Goal: Task Accomplishment & Management: Use online tool/utility

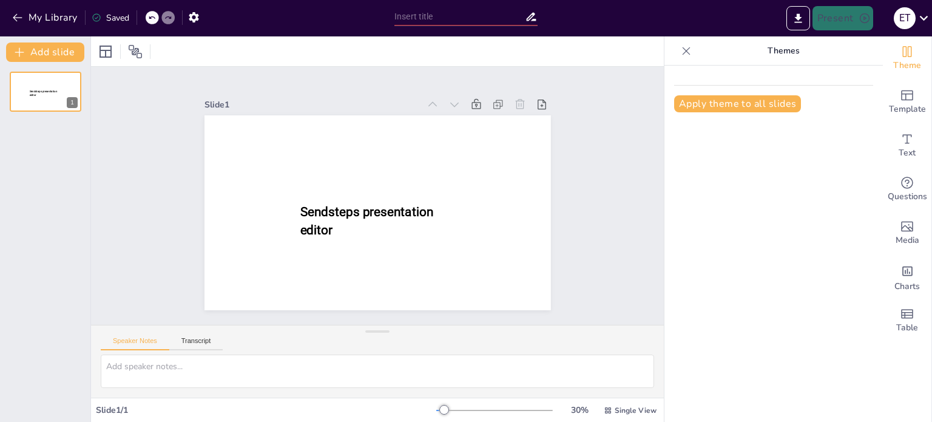
type input "New Sendsteps"
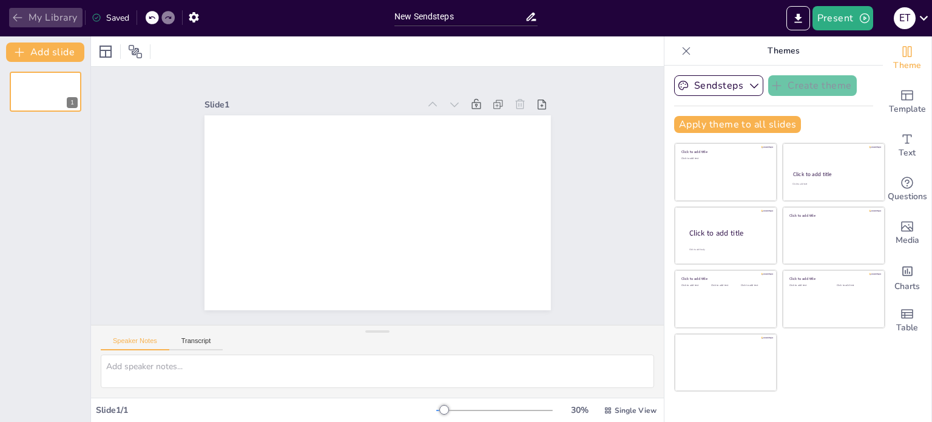
click at [19, 19] on icon "button" at bounding box center [18, 18] width 12 height 12
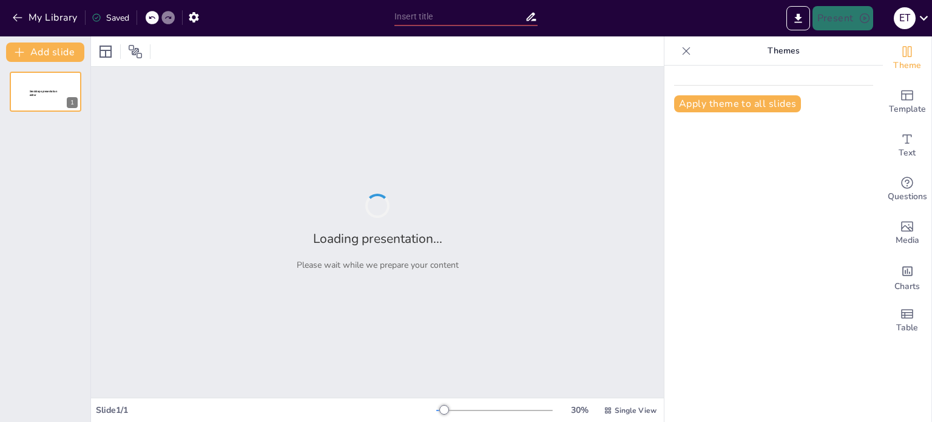
type input "Цифровизация B2B-продаж в сфере электрики: стратегии и лучшие практики"
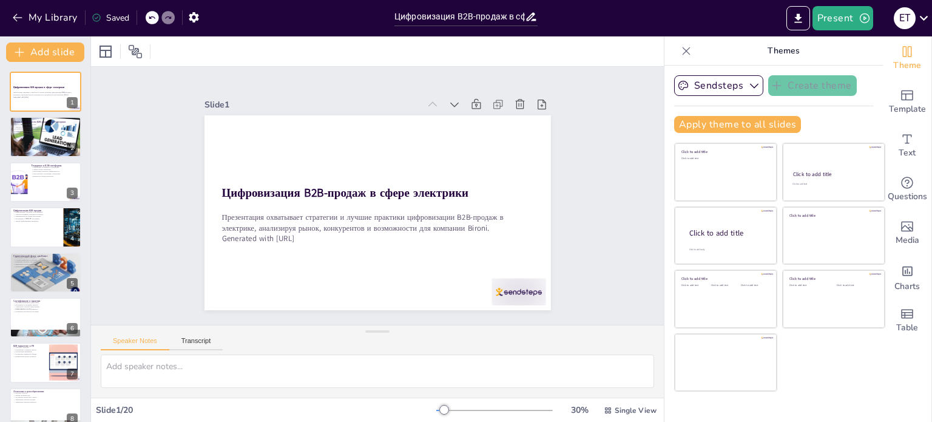
checkbox input "true"
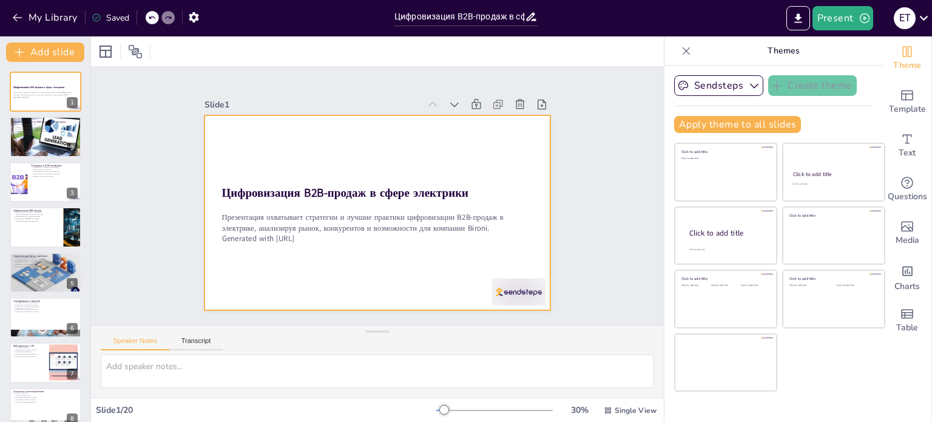
checkbox input "true"
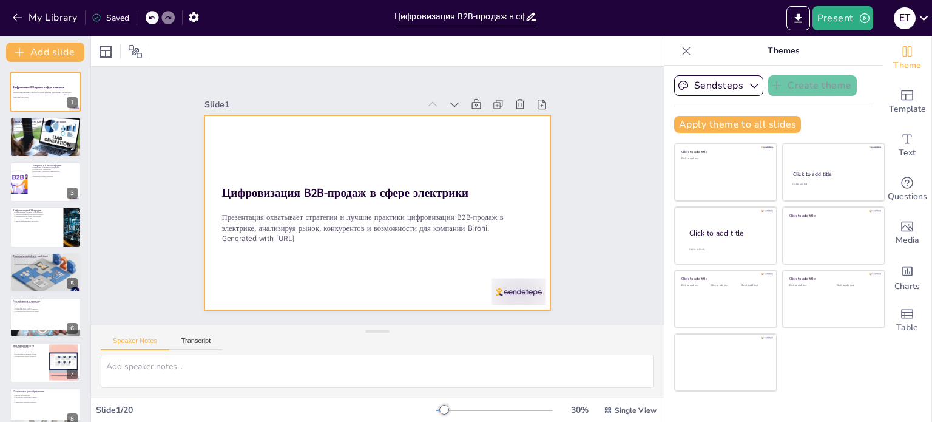
checkbox input "true"
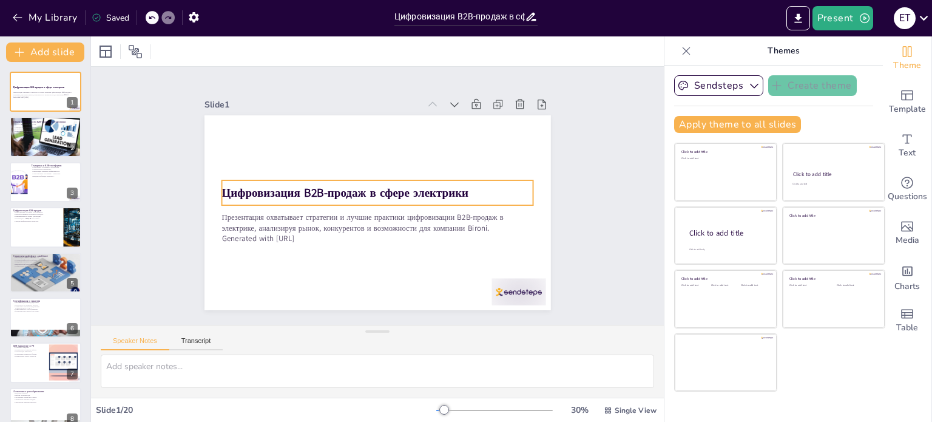
checkbox input "true"
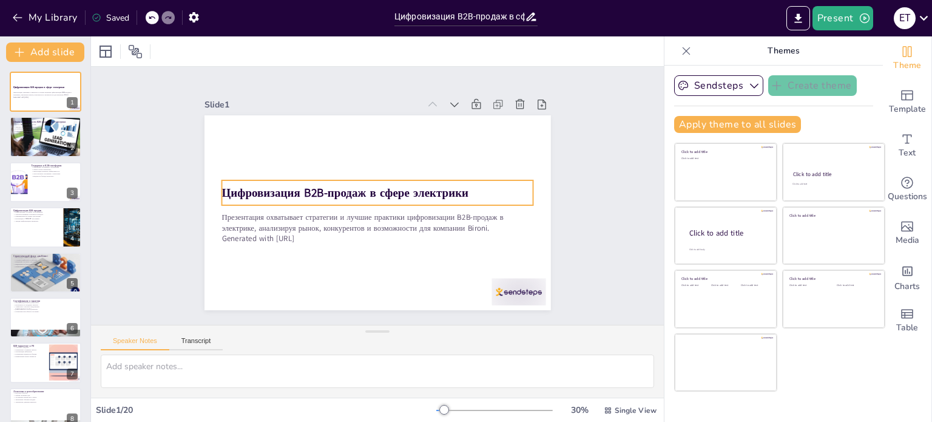
checkbox input "true"
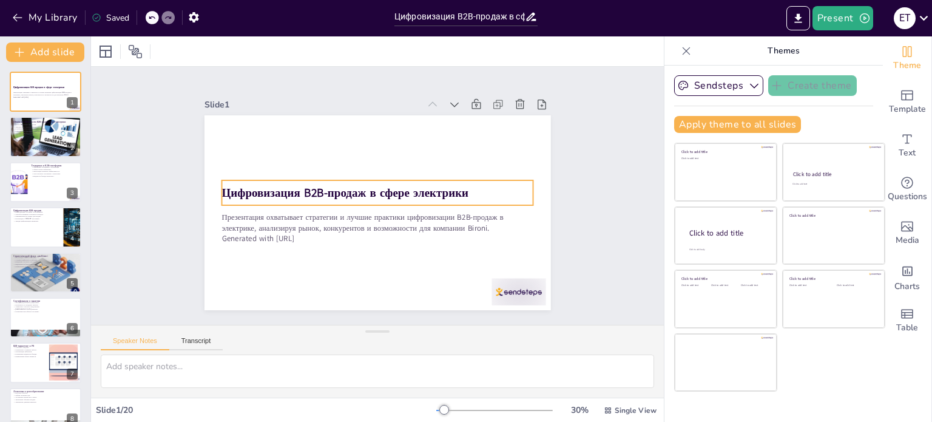
checkbox input "true"
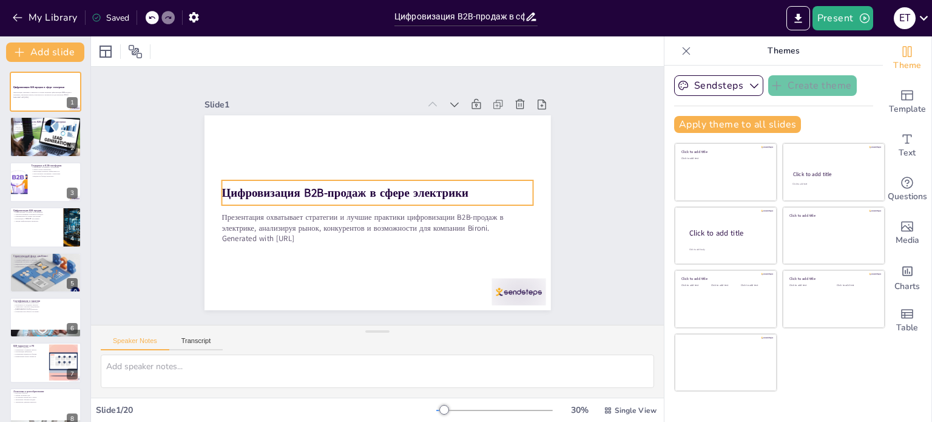
checkbox input "true"
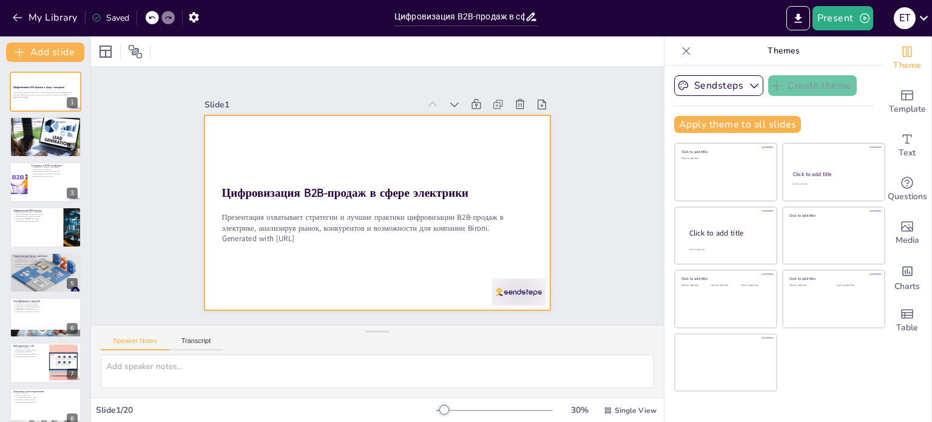
checkbox input "true"
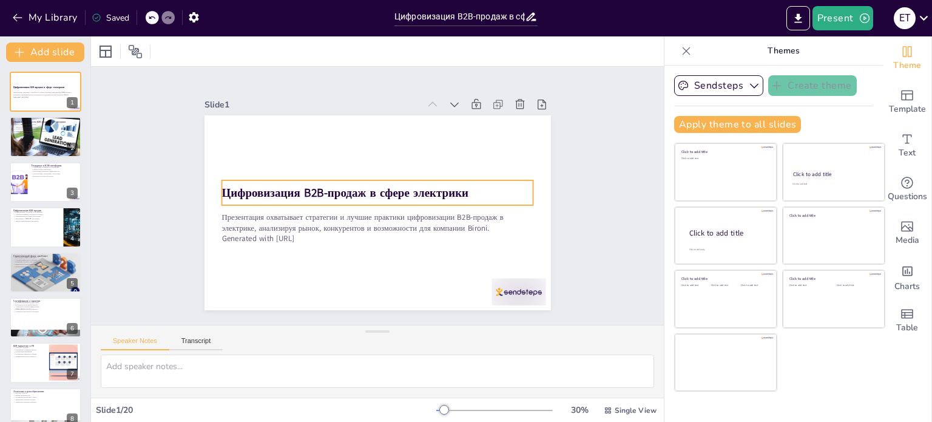
checkbox input "true"
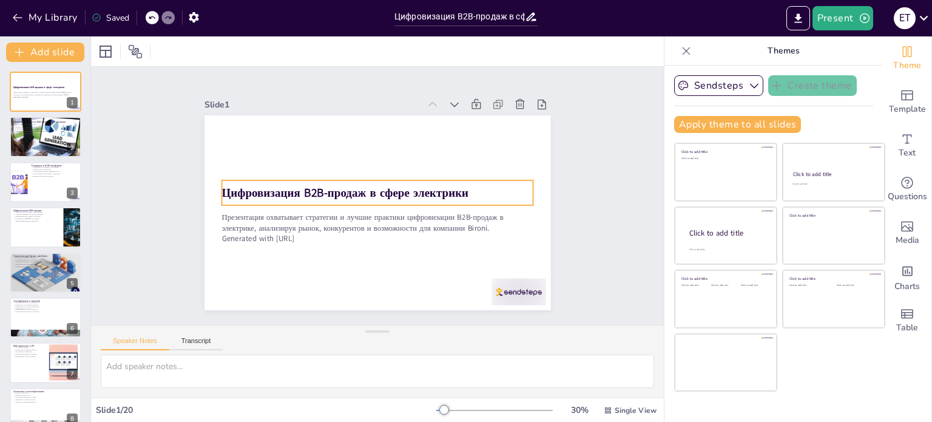
checkbox input "true"
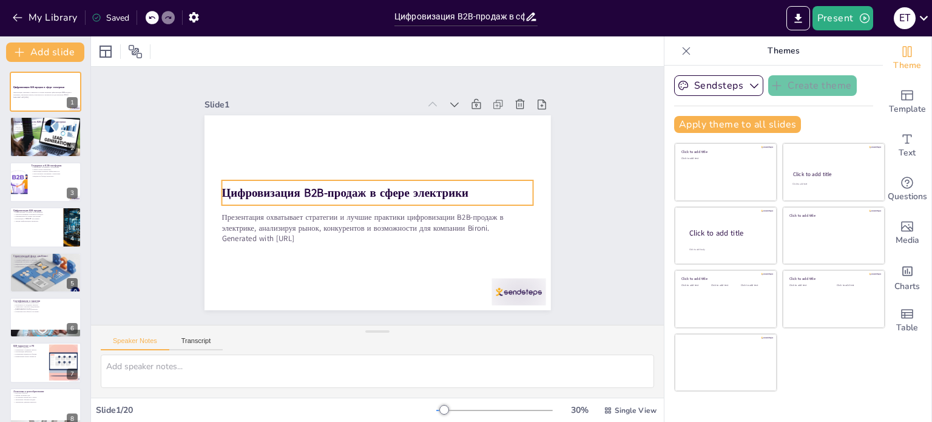
checkbox input "true"
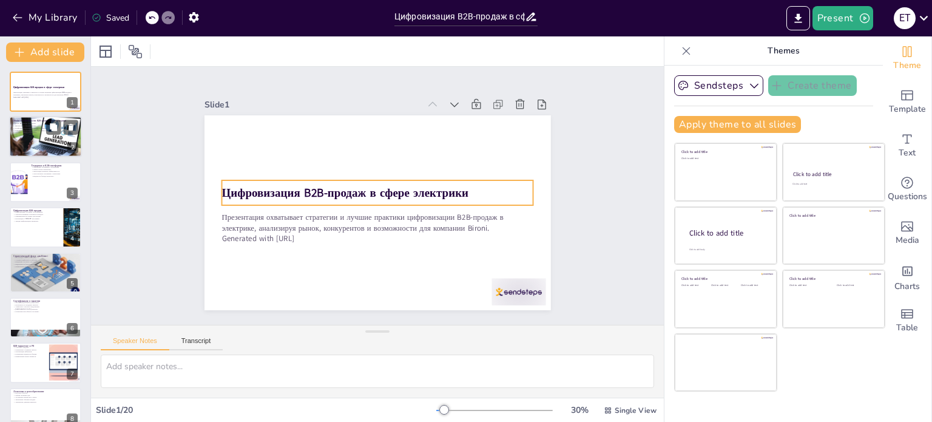
checkbox input "true"
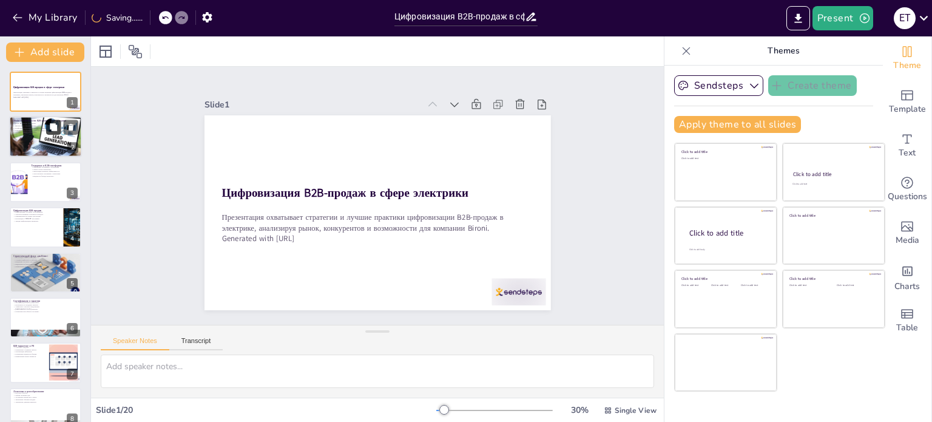
checkbox input "true"
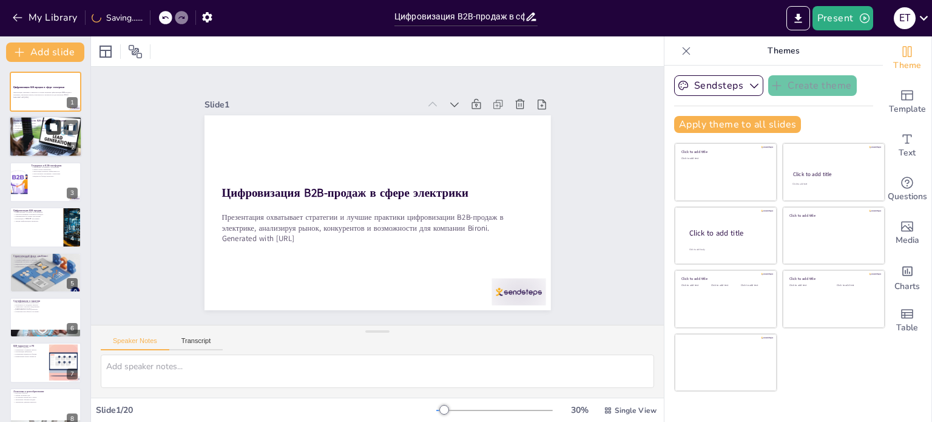
click at [50, 133] on button at bounding box center [53, 127] width 15 height 15
type textarea "Объем B2B-рынка ретро-электрики составляет до 35% от всех торгов. Это подчеркив…"
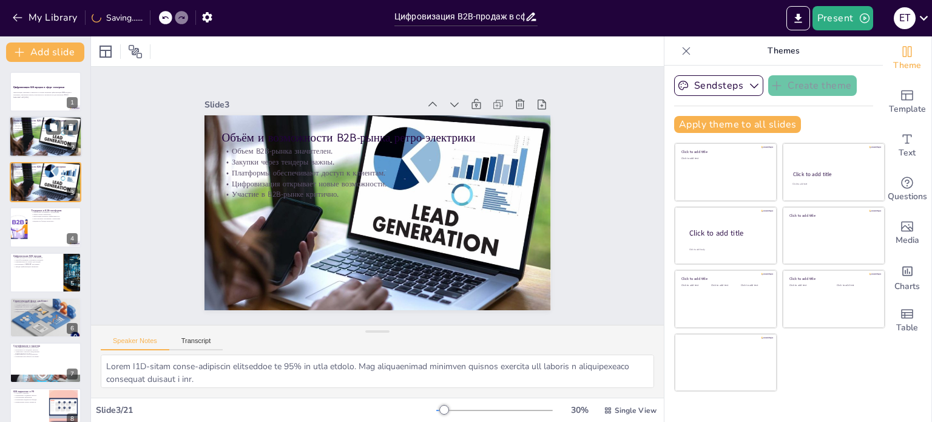
checkbox input "true"
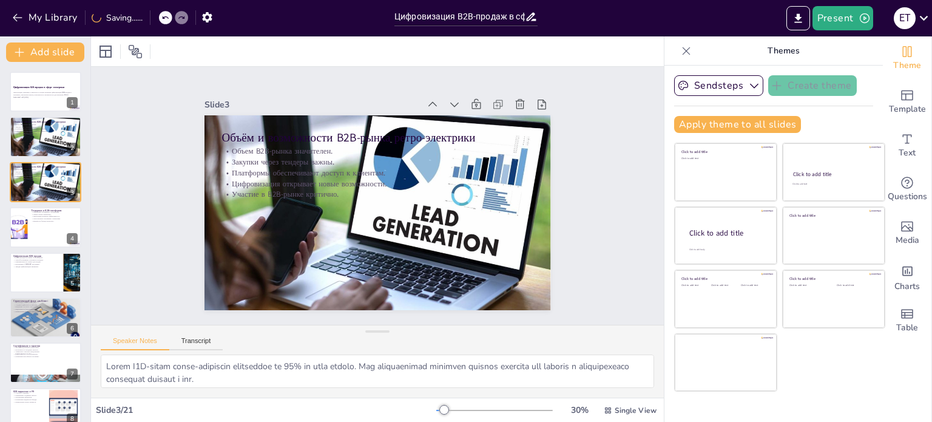
checkbox input "true"
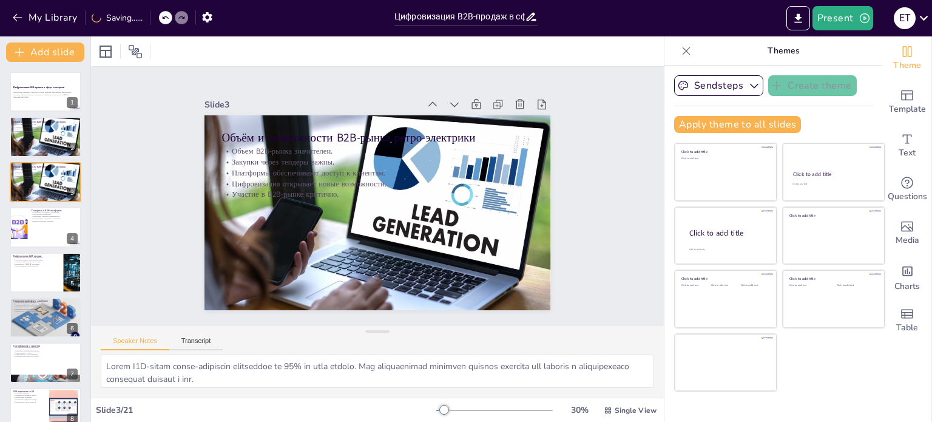
checkbox input "true"
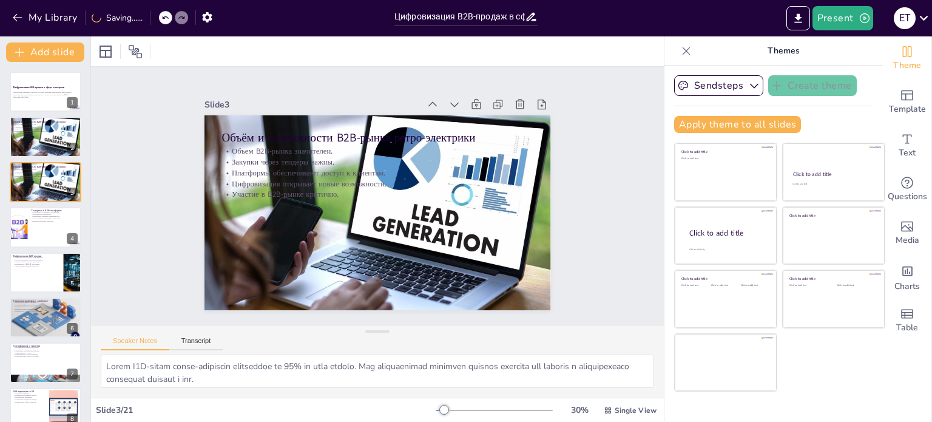
checkbox input "true"
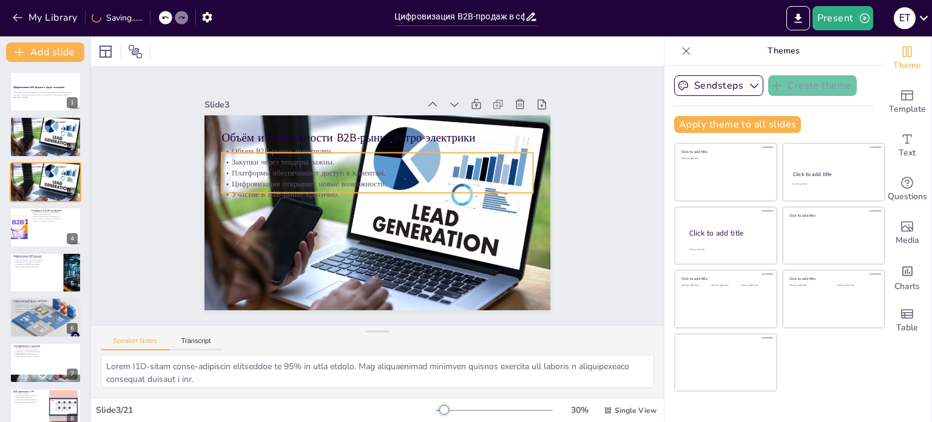
checkbox input "true"
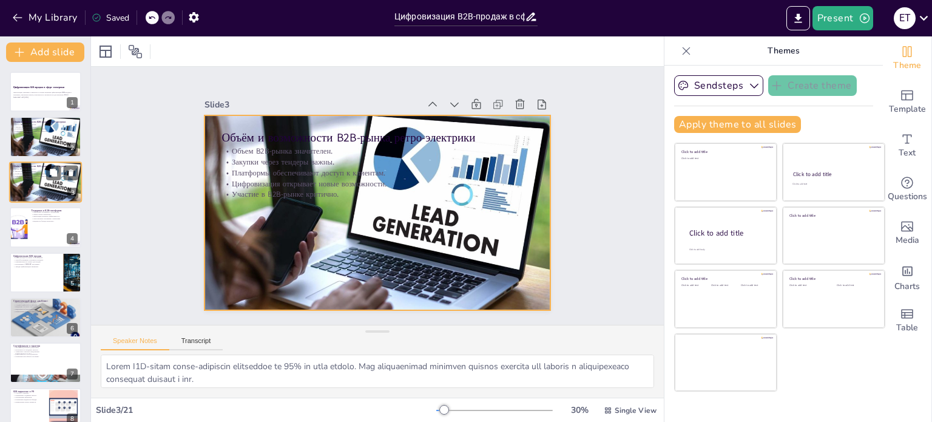
checkbox input "true"
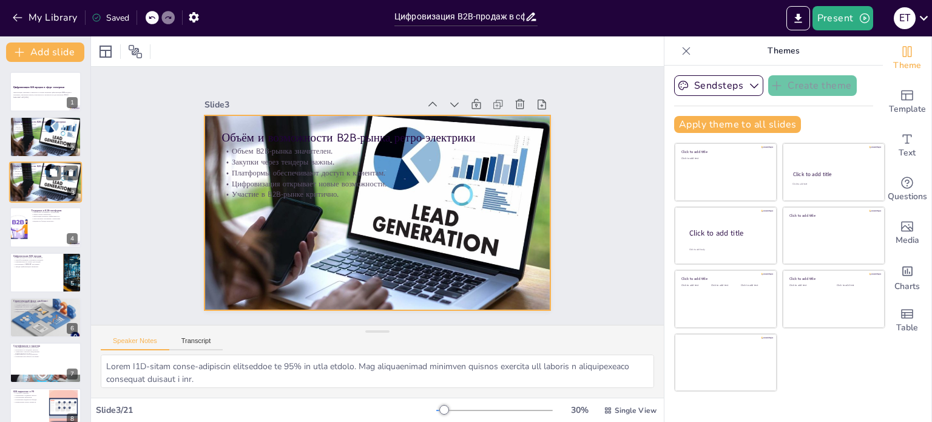
checkbox input "true"
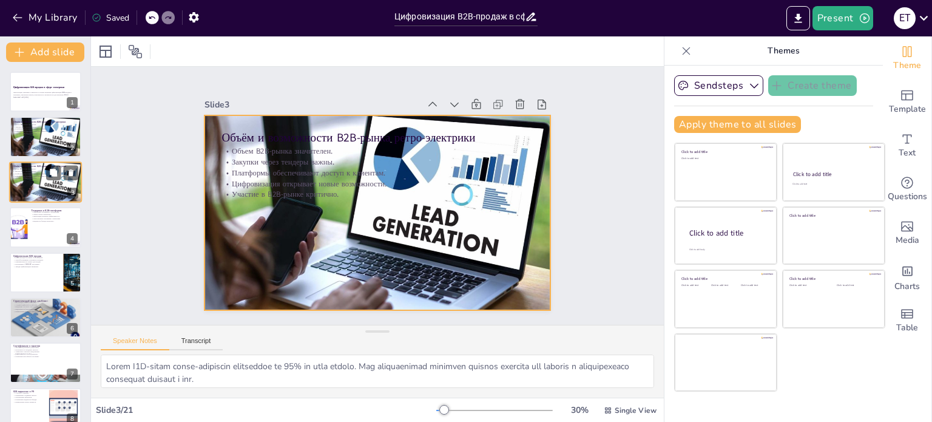
checkbox input "true"
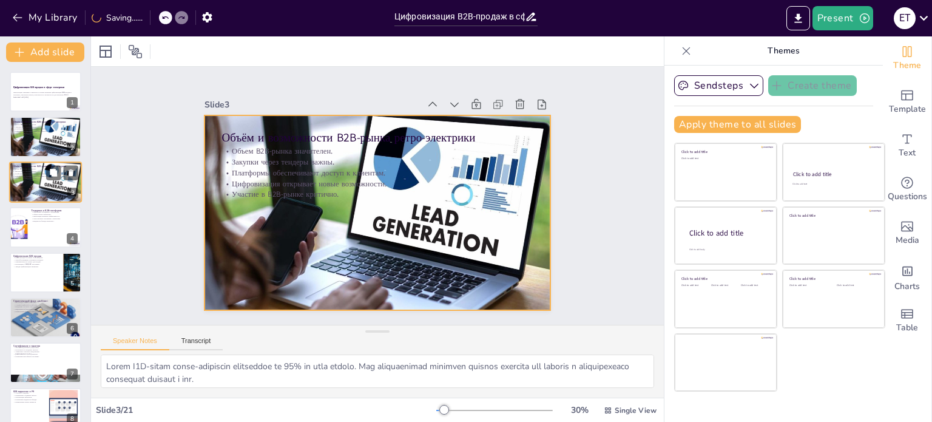
click at [32, 183] on div at bounding box center [45, 181] width 73 height 45
checkbox input "true"
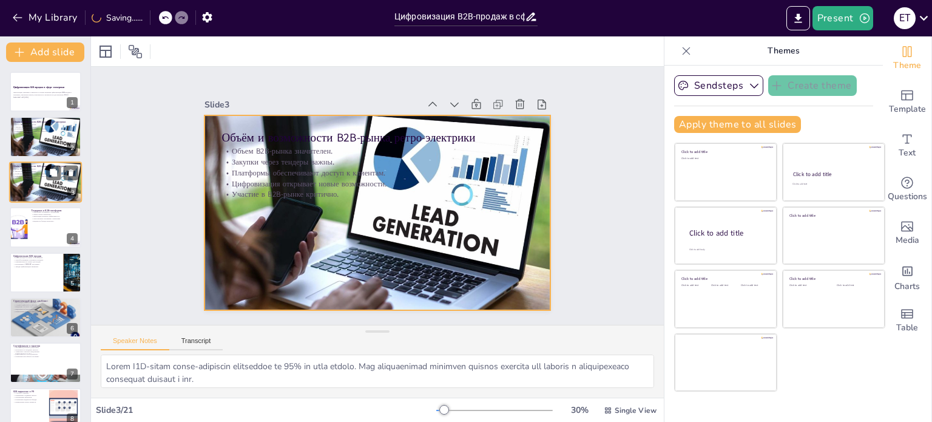
checkbox input "true"
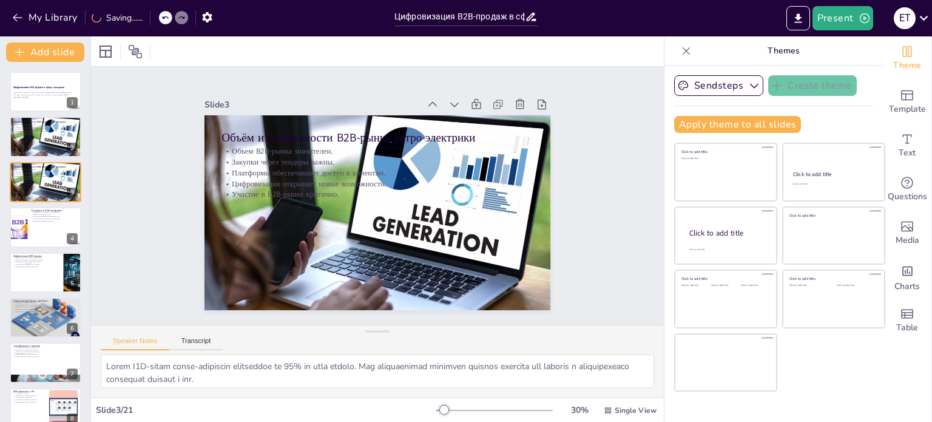
checkbox input "true"
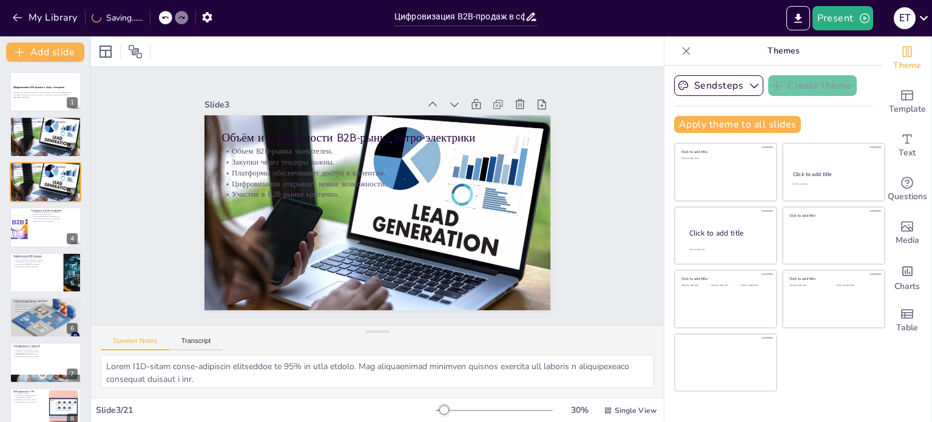
checkbox input "true"
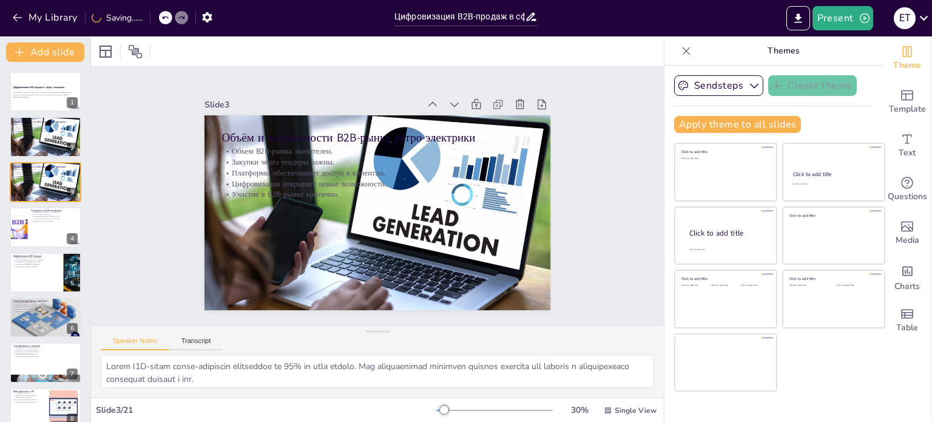
checkbox input "true"
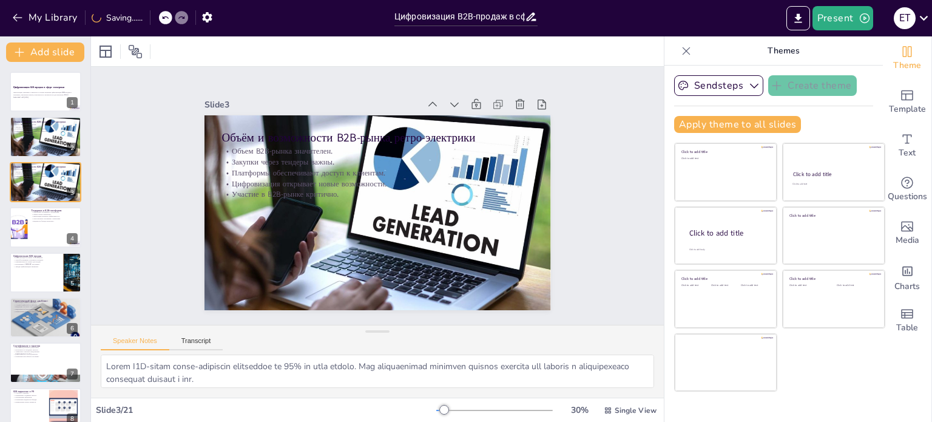
checkbox input "true"
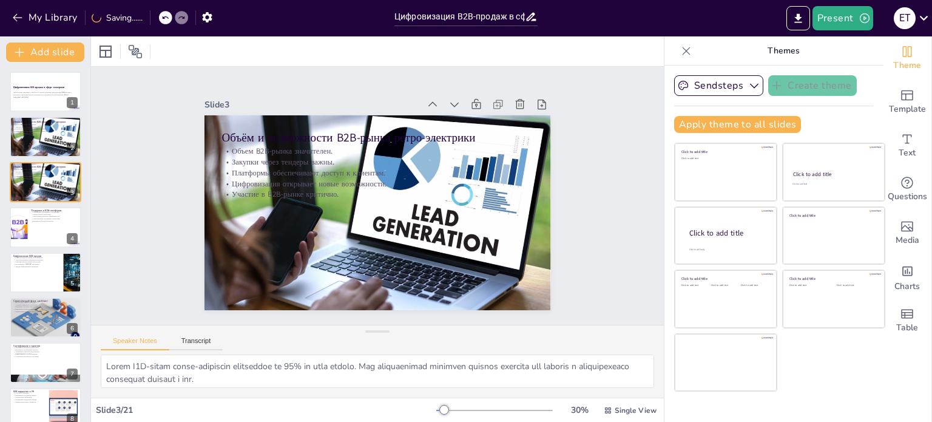
checkbox input "true"
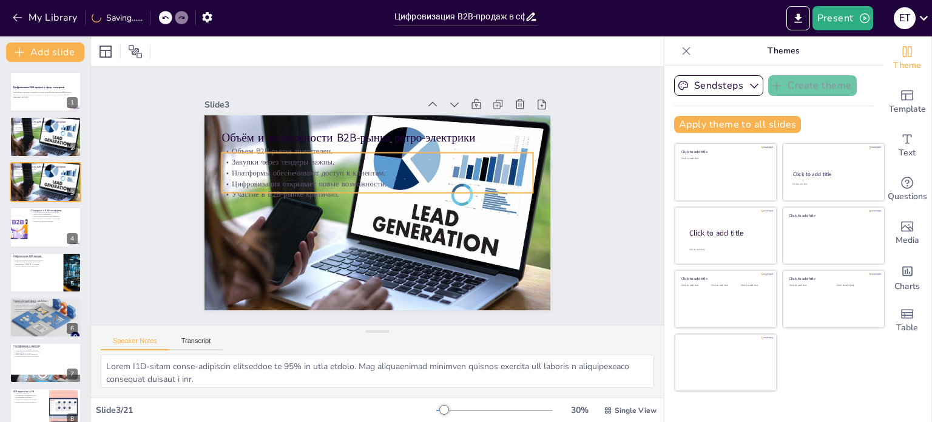
checkbox input "true"
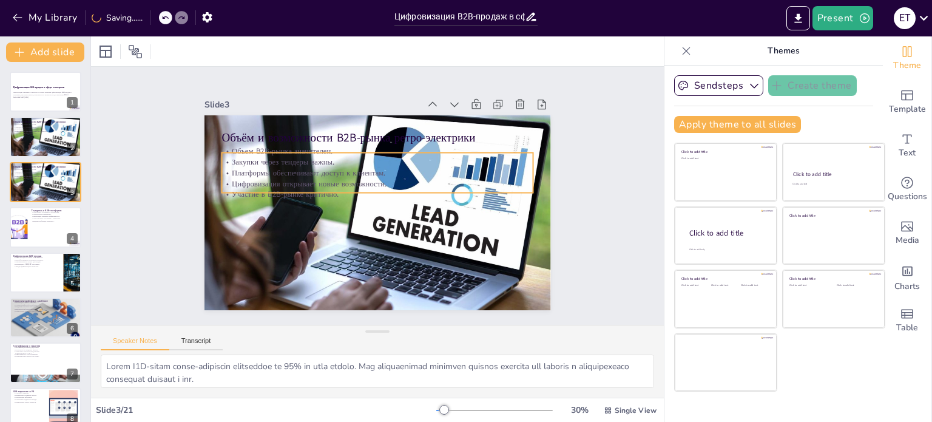
checkbox input "true"
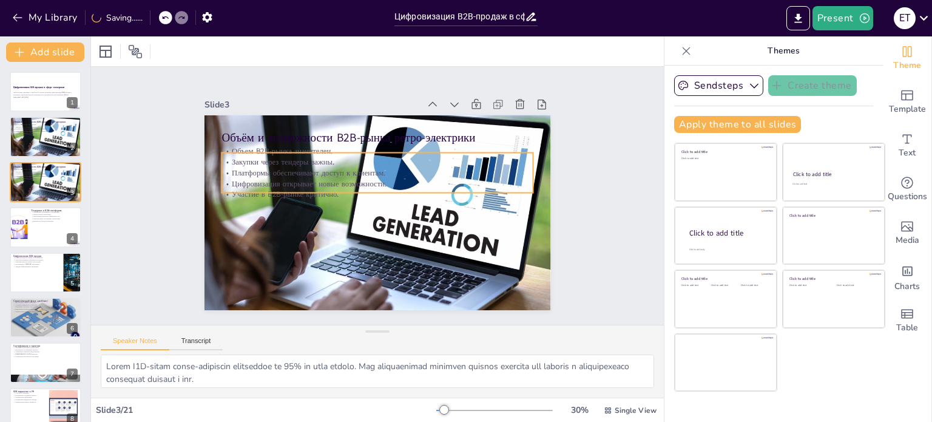
checkbox input "true"
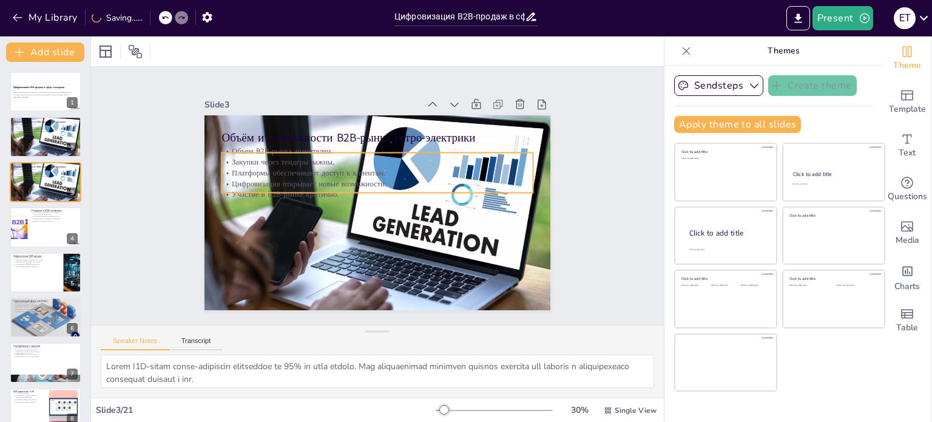
checkbox input "true"
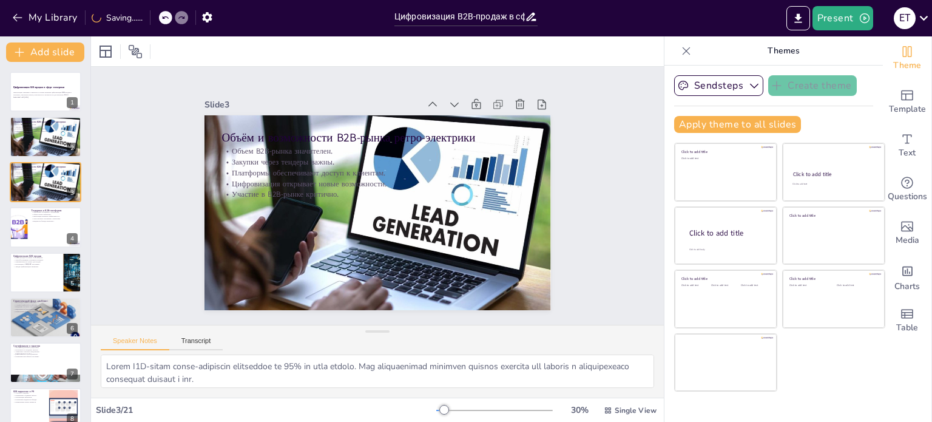
checkbox input "true"
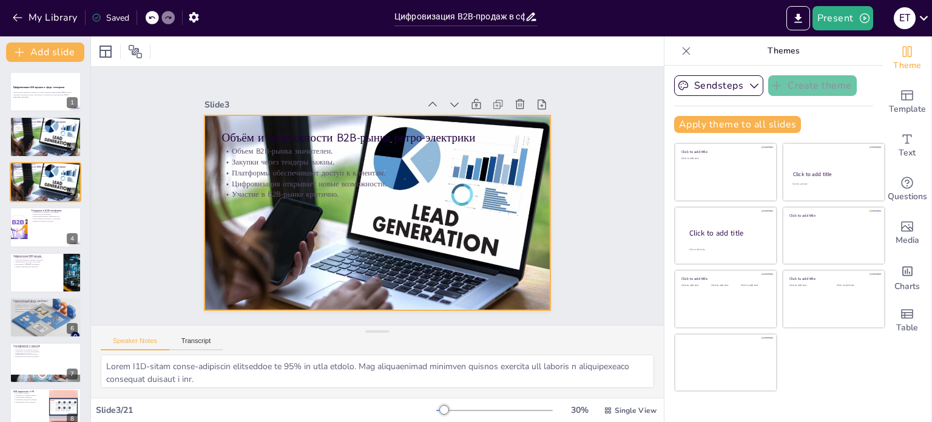
checkbox input "true"
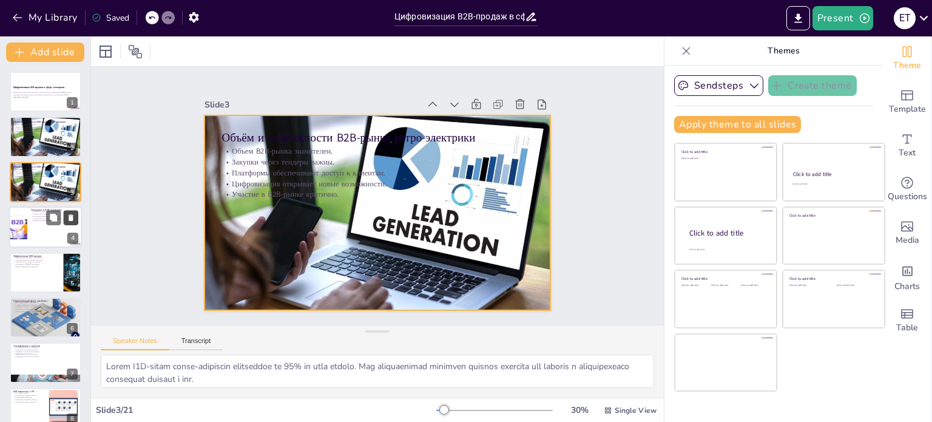
checkbox input "true"
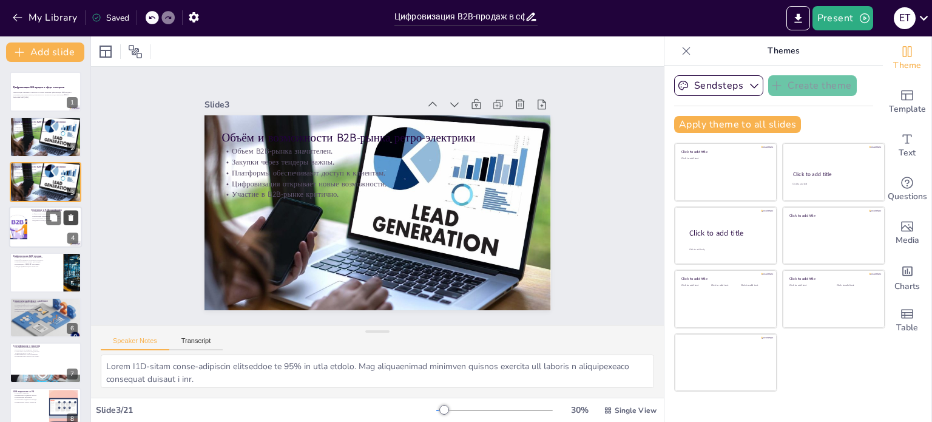
click at [64, 216] on button at bounding box center [71, 217] width 15 height 15
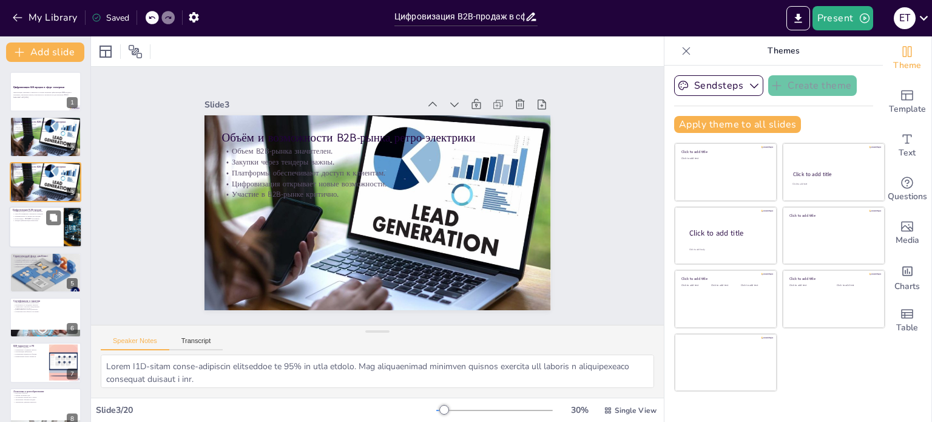
checkbox input "true"
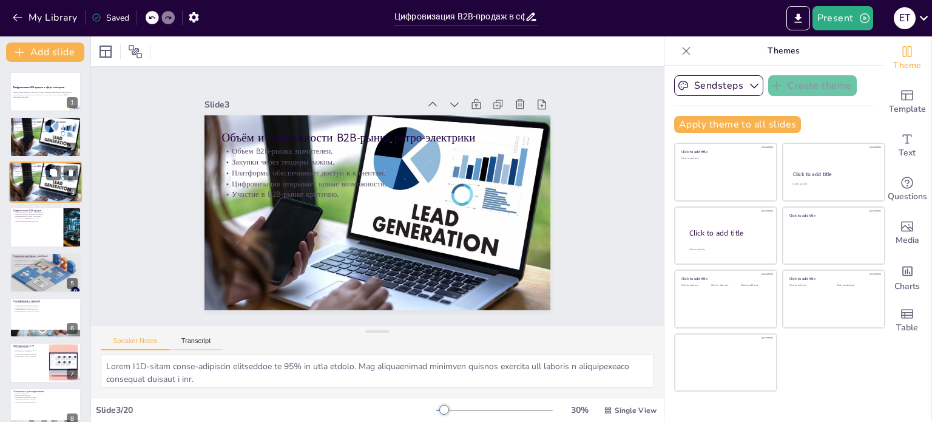
checkbox input "true"
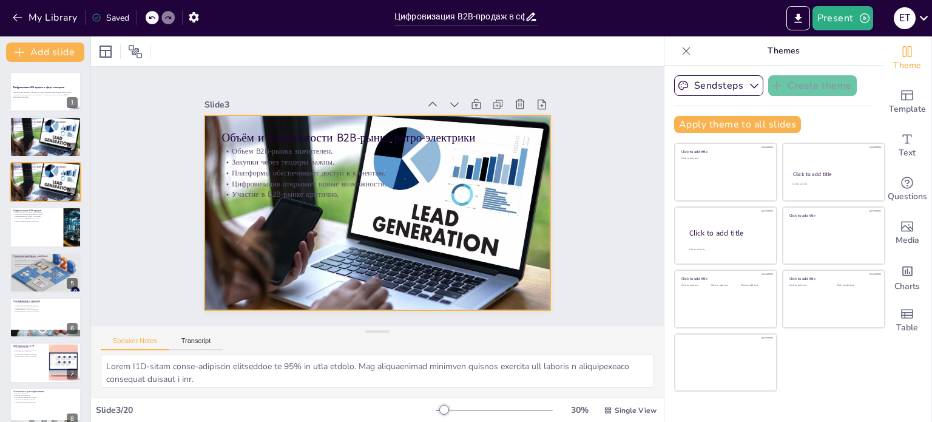
checkbox input "true"
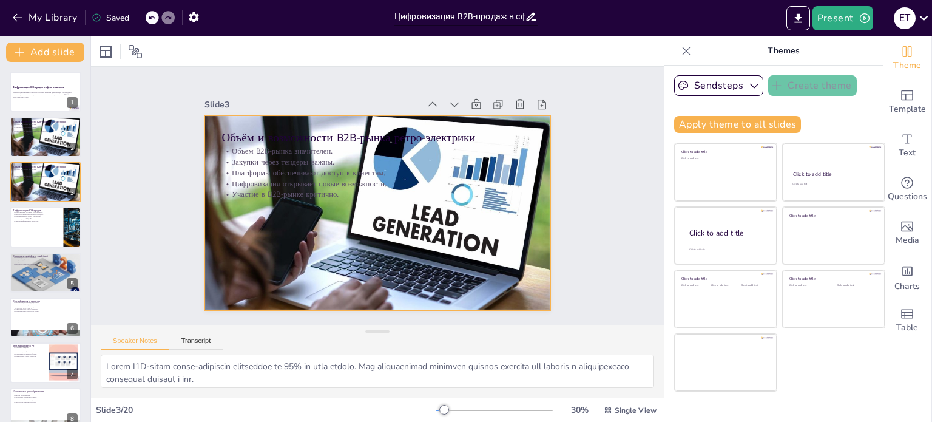
checkbox input "true"
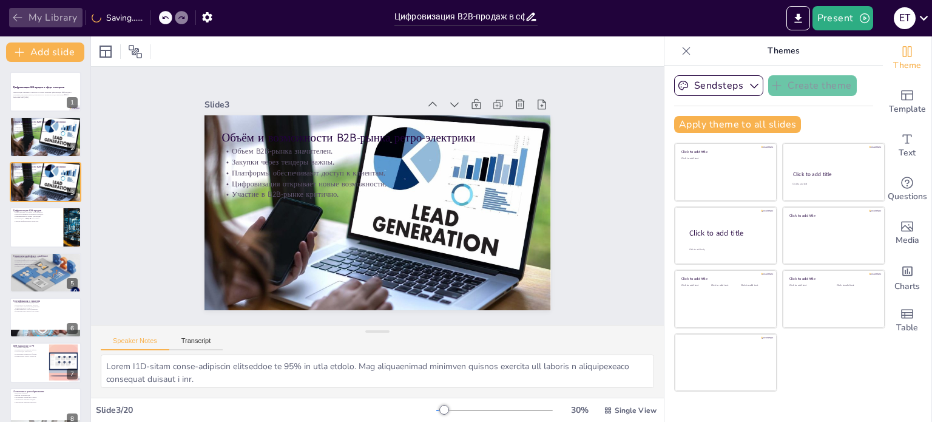
click at [15, 14] on icon "button" at bounding box center [18, 18] width 12 height 12
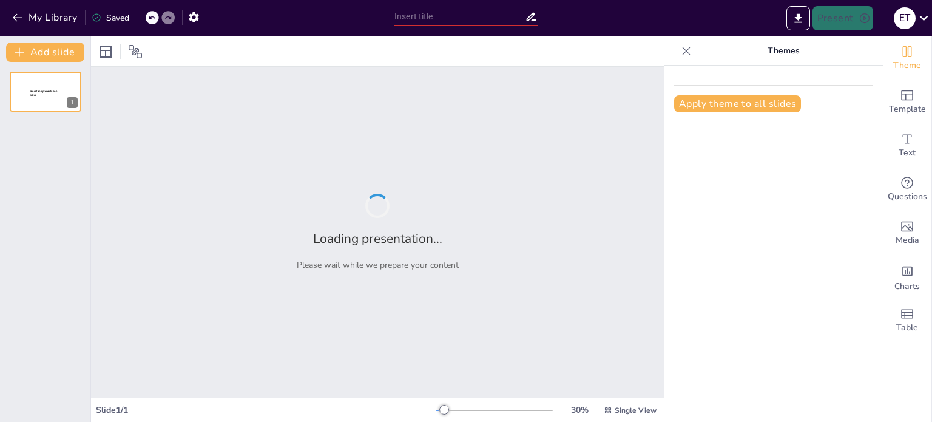
type input "Цифровизация B2B-продаж в сфере электрики: стратегии и лучшие практики"
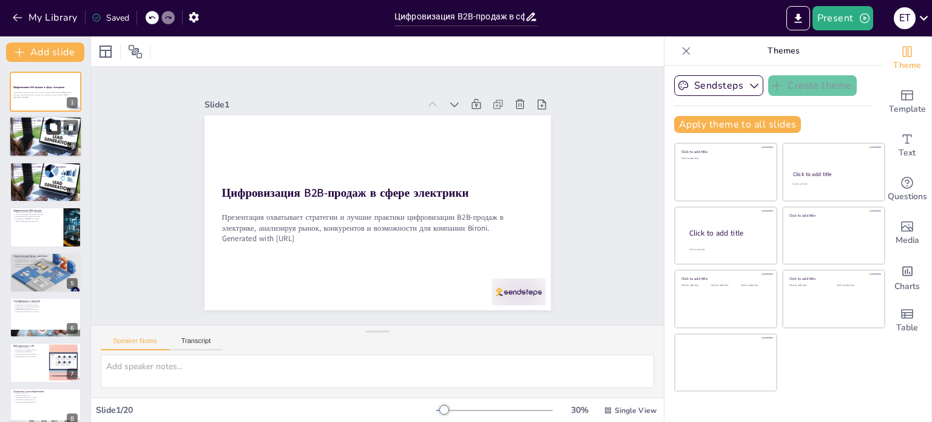
checkbox input "true"
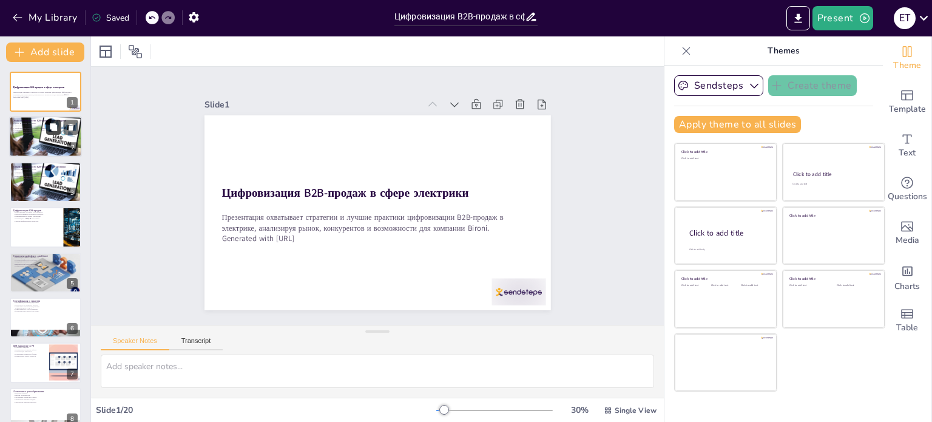
checkbox input "true"
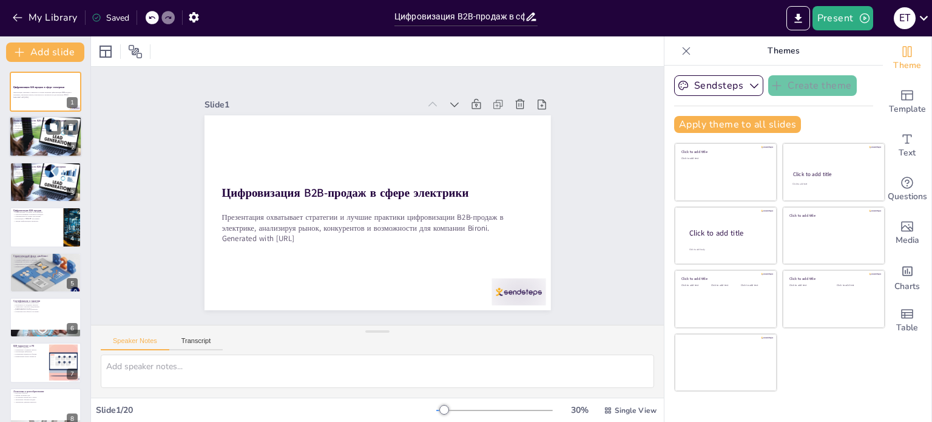
checkbox input "true"
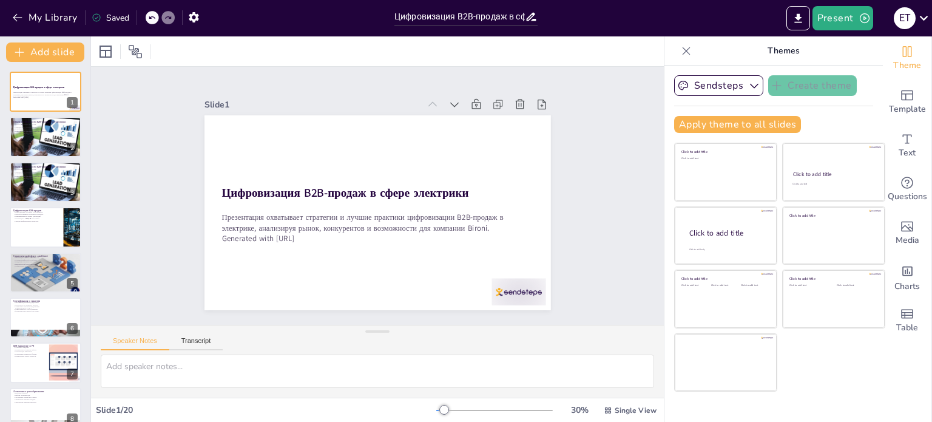
checkbox input "true"
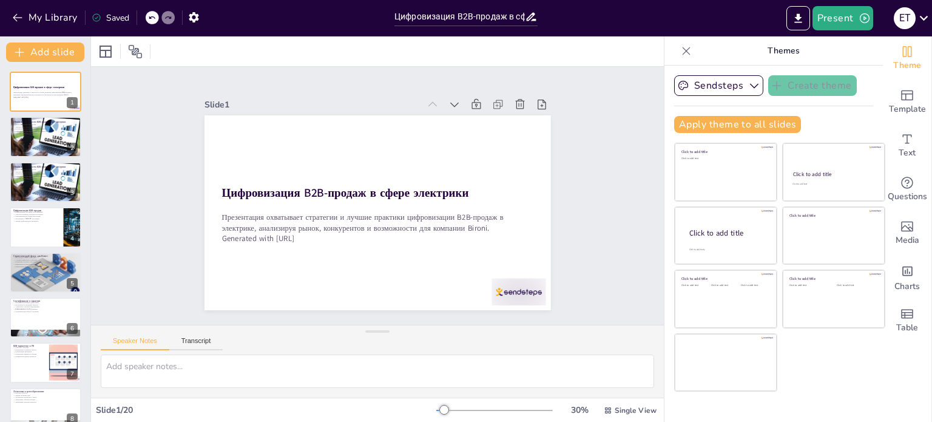
checkbox input "true"
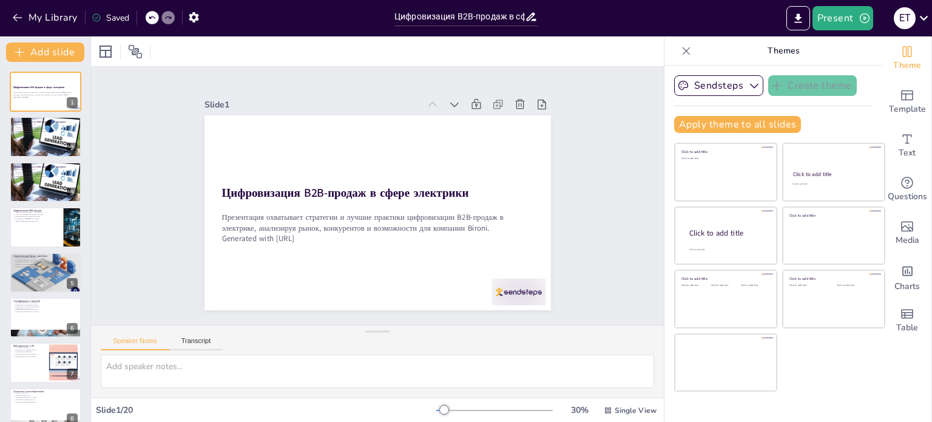
checkbox input "true"
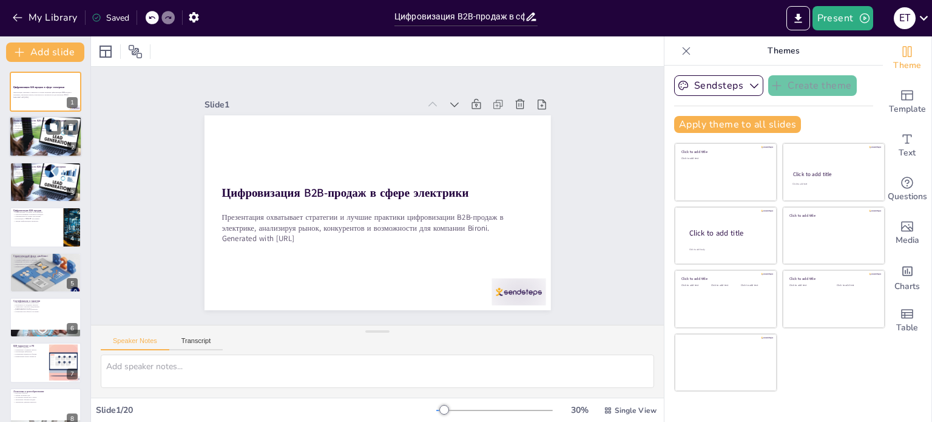
checkbox input "true"
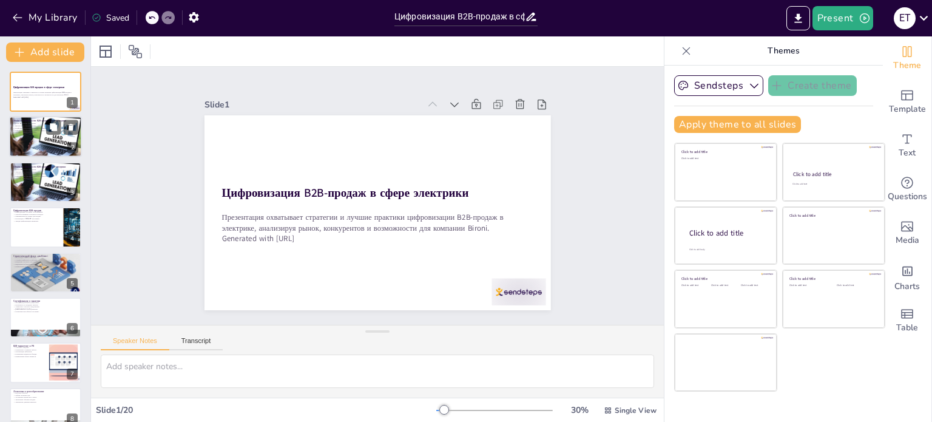
checkbox input "true"
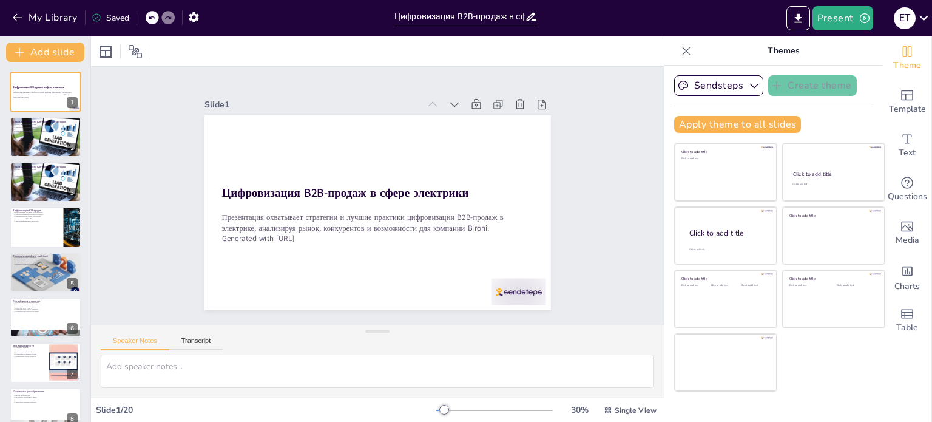
checkbox input "true"
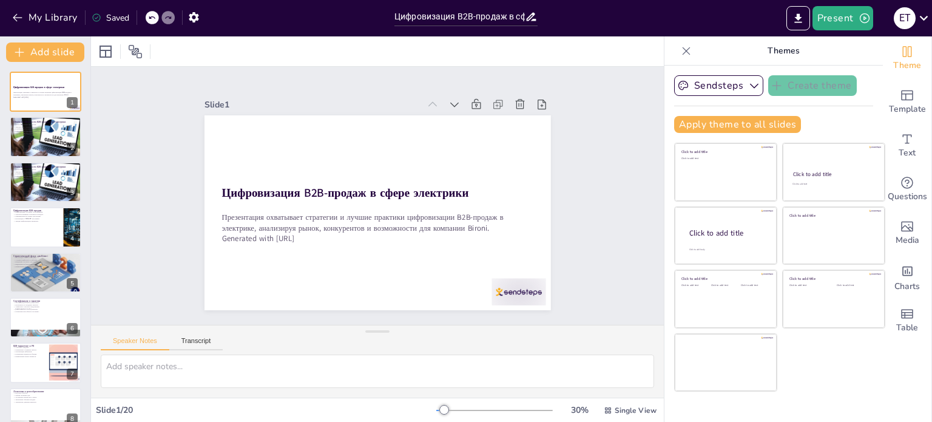
checkbox input "true"
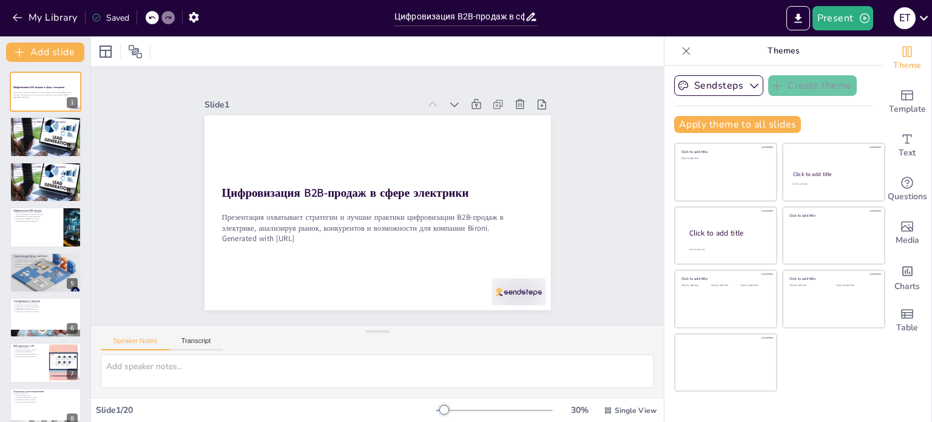
checkbox input "true"
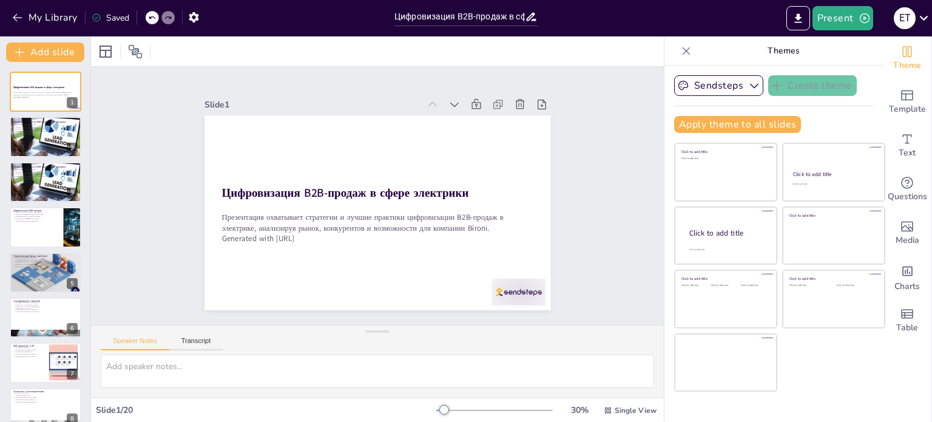
checkbox input "true"
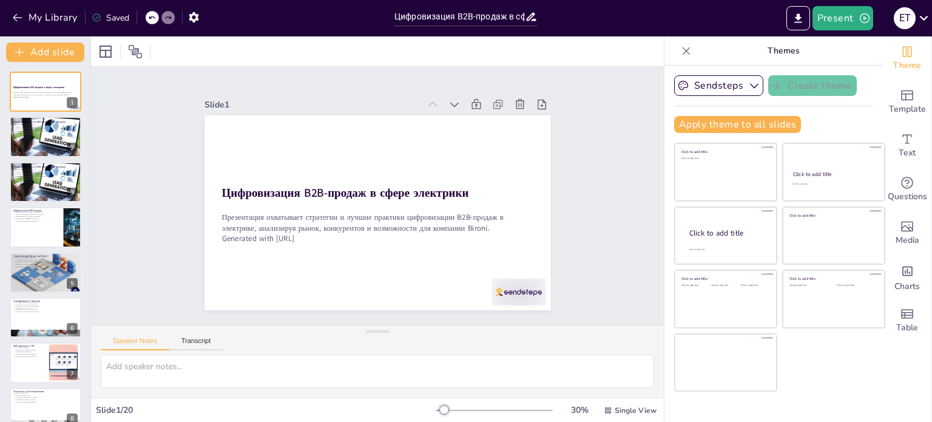
checkbox input "true"
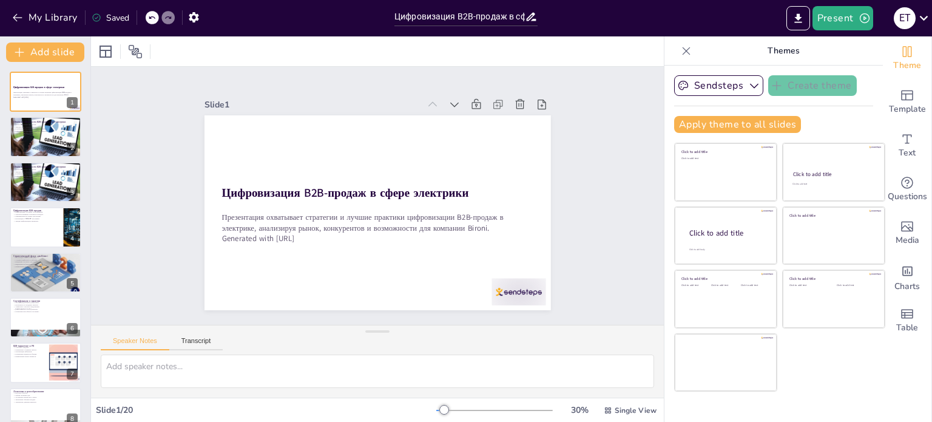
checkbox input "true"
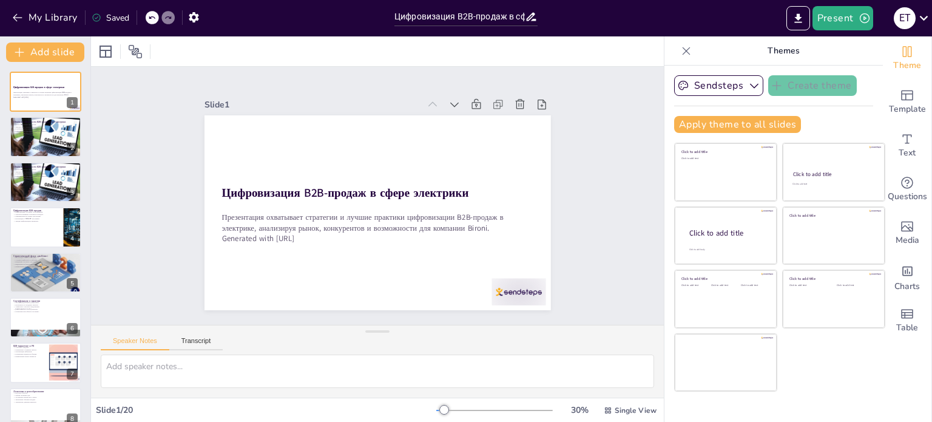
checkbox input "true"
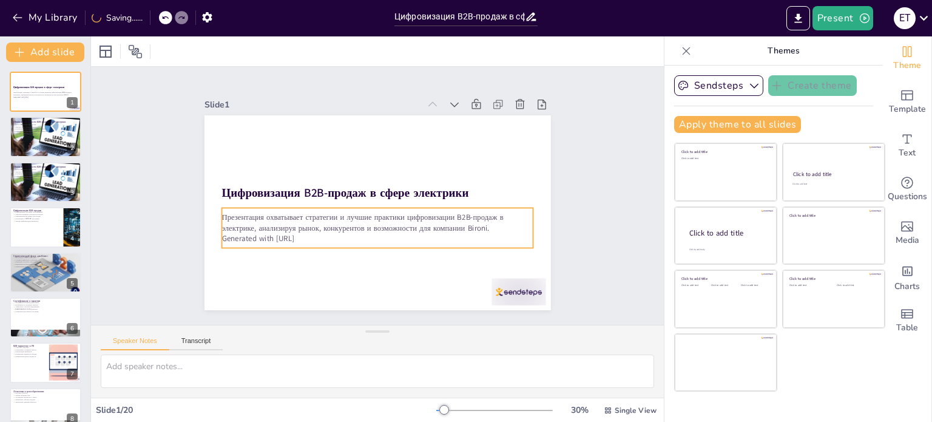
checkbox input "true"
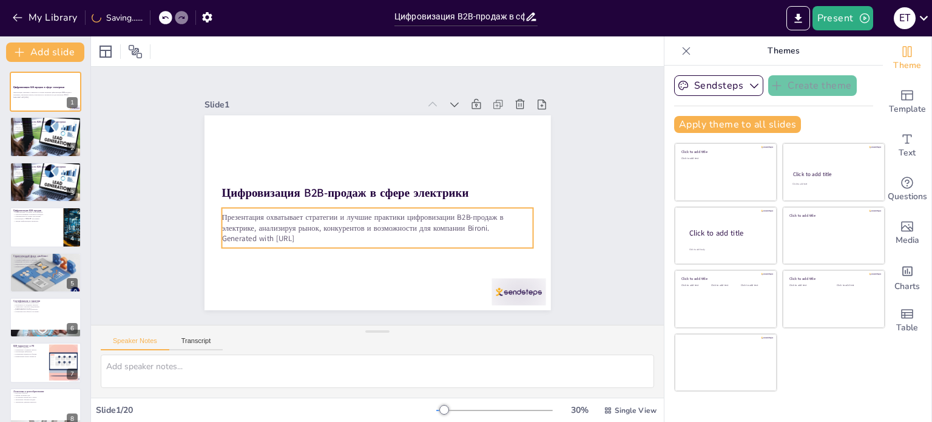
checkbox input "true"
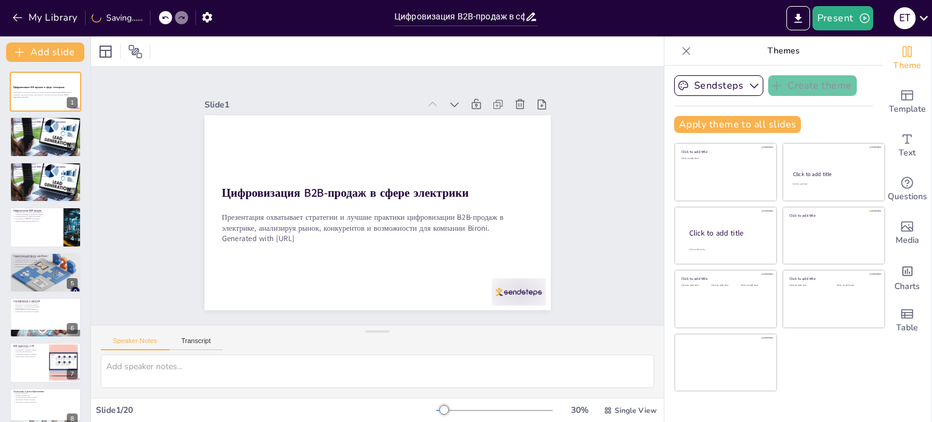
checkbox input "true"
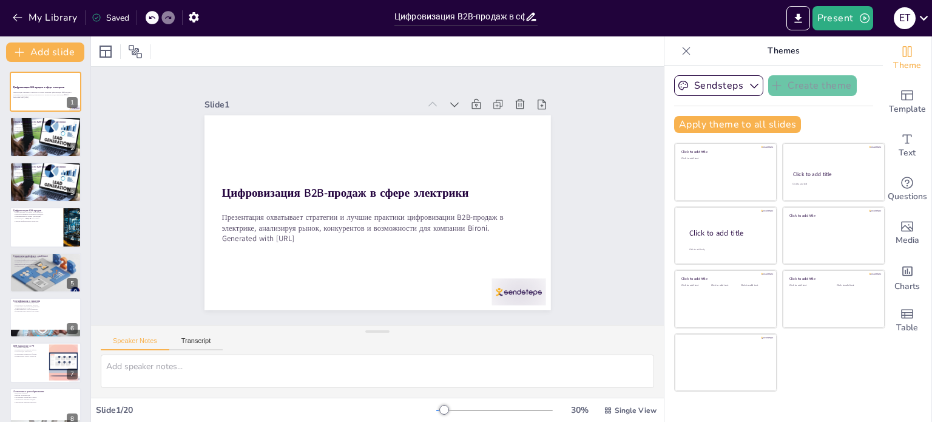
checkbox input "true"
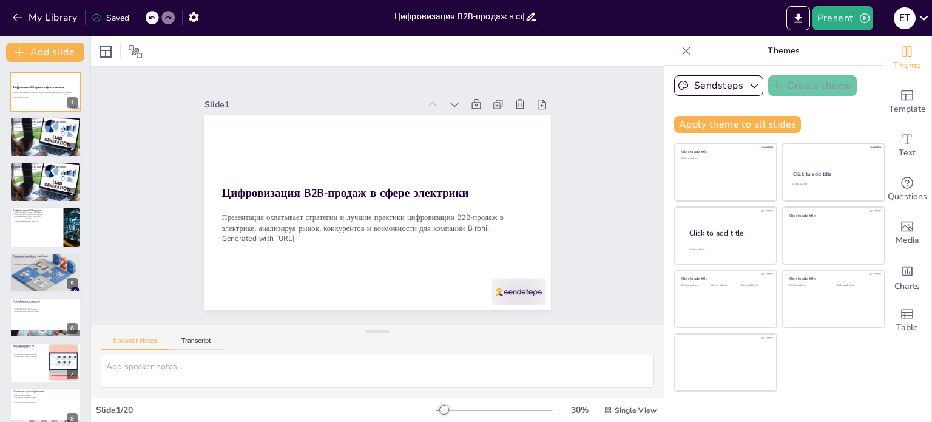
checkbox input "true"
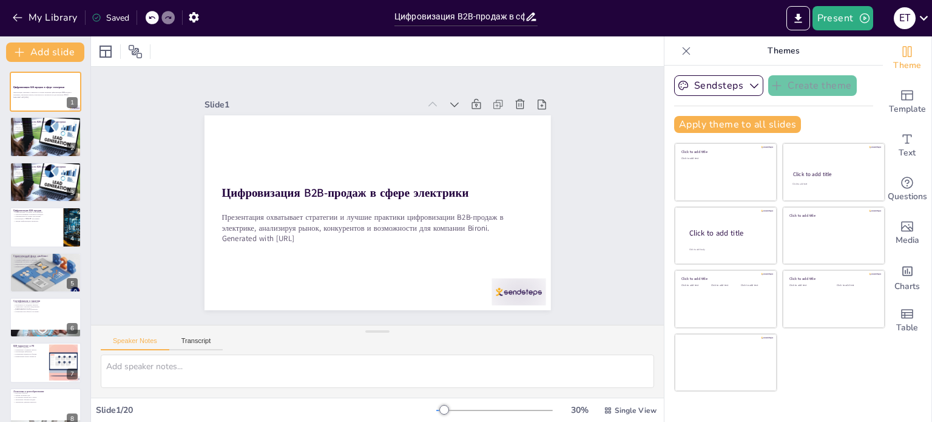
checkbox input "true"
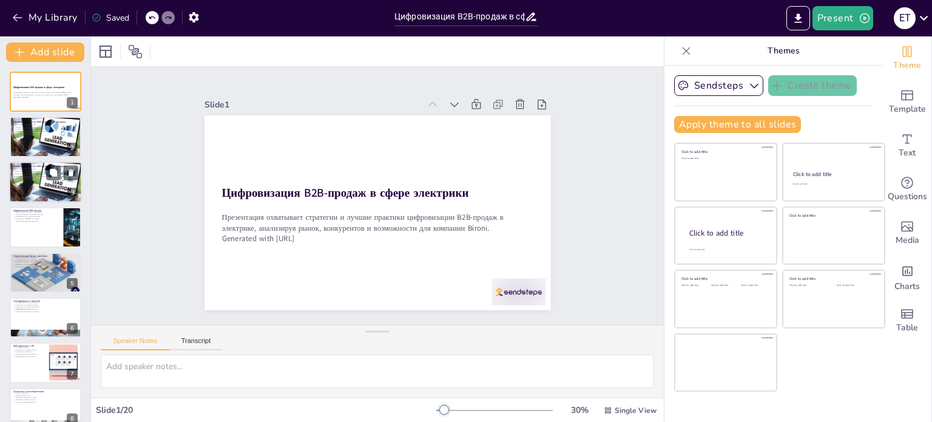
checkbox input "true"
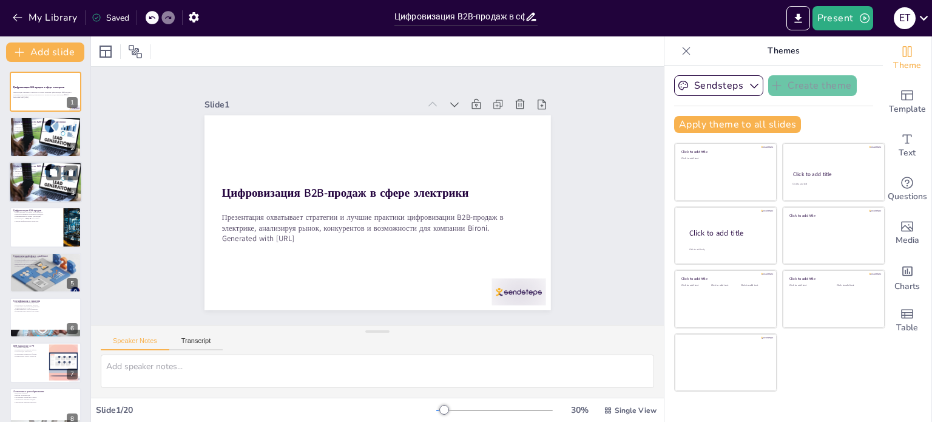
checkbox input "true"
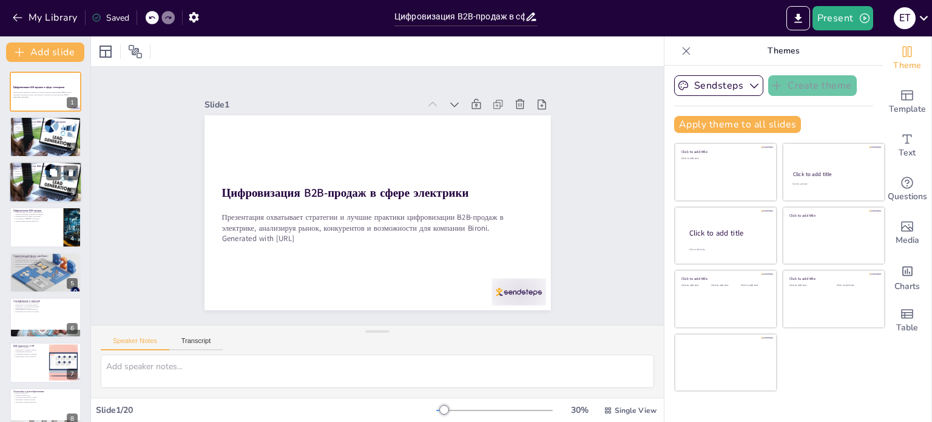
click at [25, 189] on div at bounding box center [45, 181] width 73 height 45
checkbox input "true"
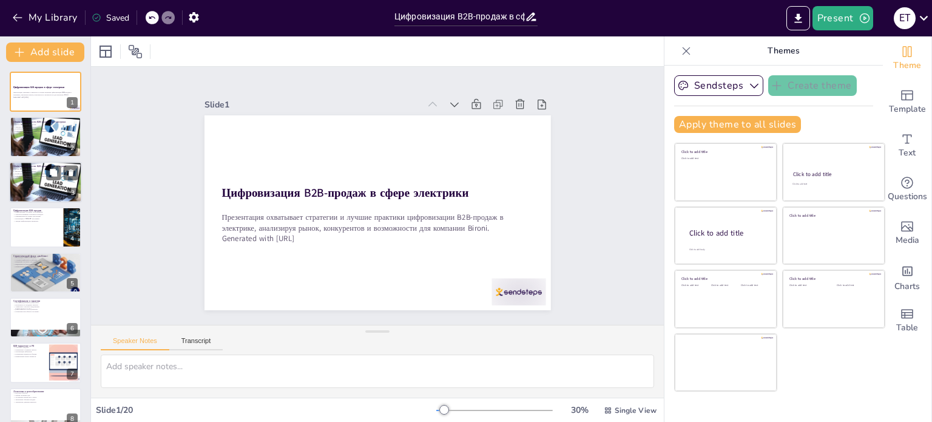
checkbox input "true"
type textarea "Объем B2B-рынка ретро-электрики составляет до 35% от всех торгов. Это подчеркив…"
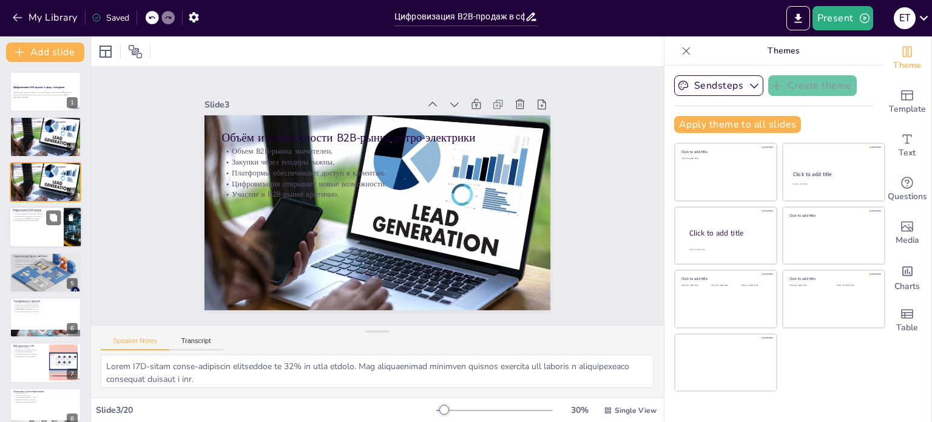
checkbox input "true"
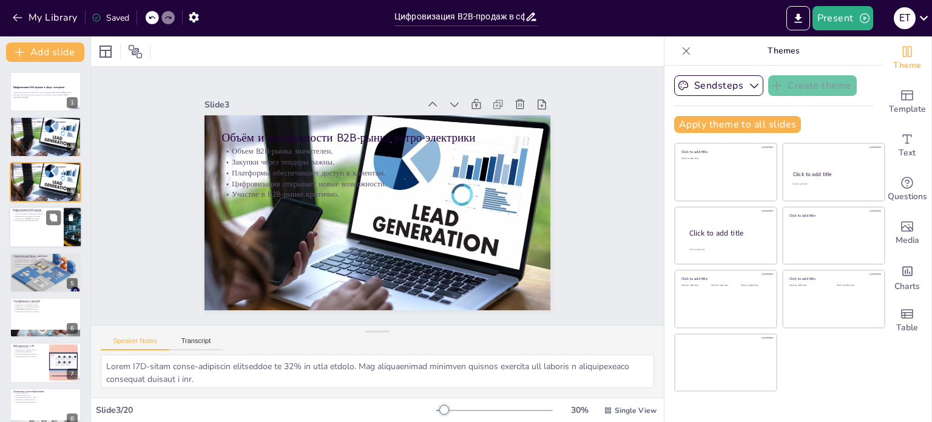
checkbox input "true"
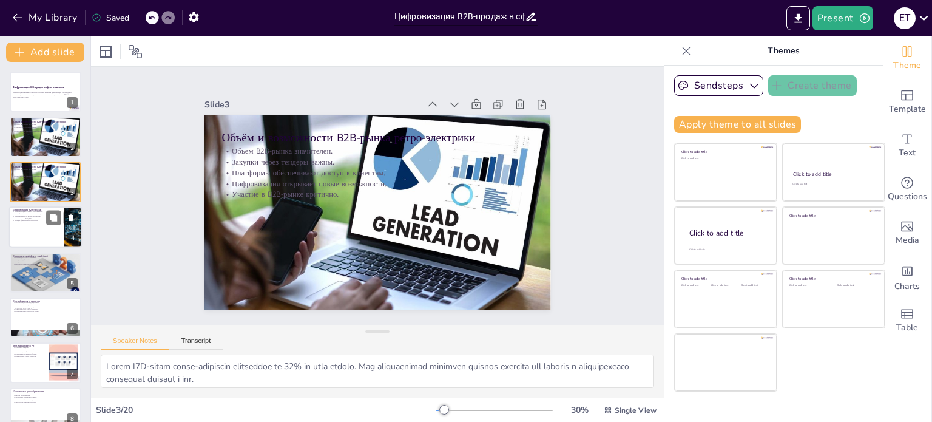
checkbox input "true"
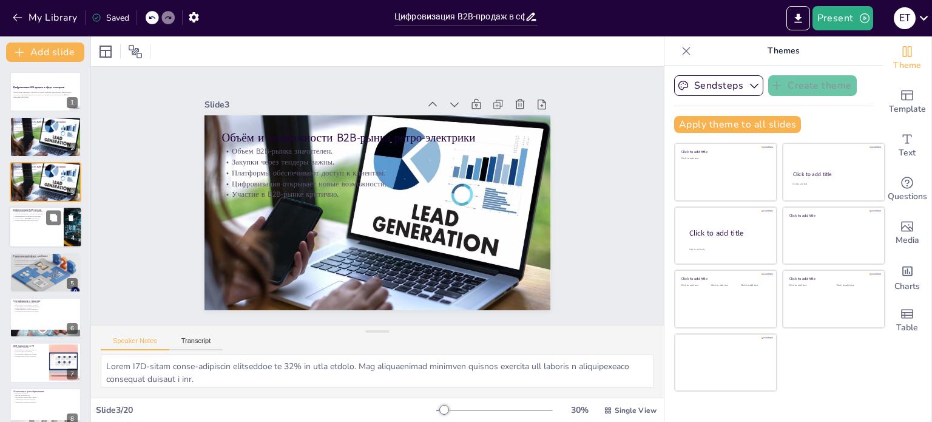
checkbox input "true"
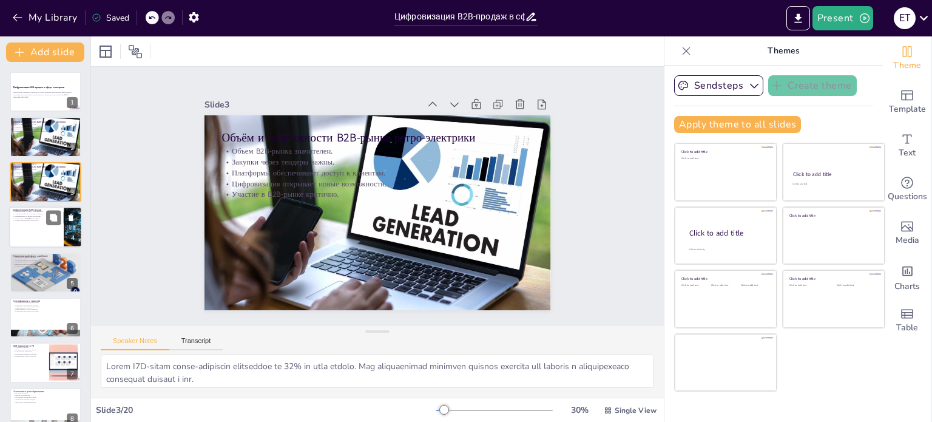
checkbox input "true"
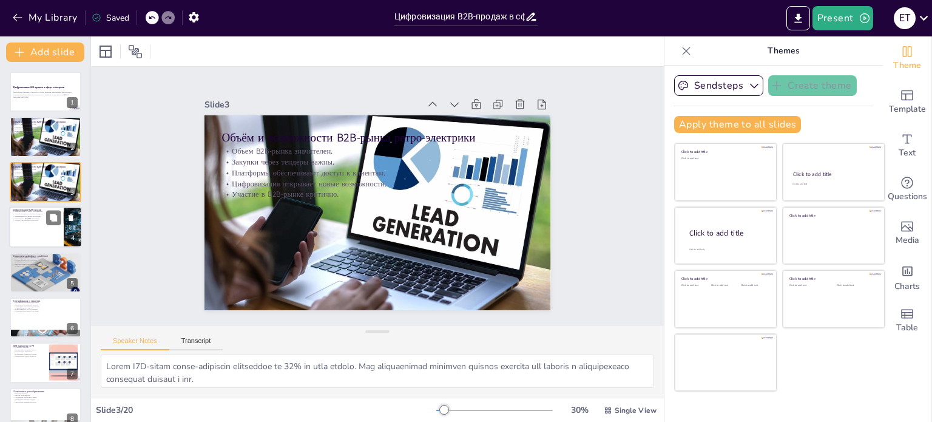
checkbox input "true"
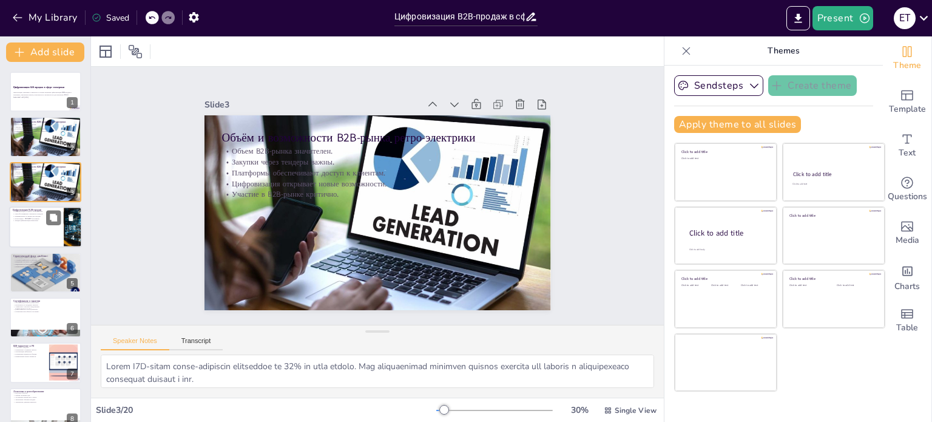
click at [25, 215] on p "Омниканальность важна для продаж." at bounding box center [36, 216] width 47 height 2
checkbox input "true"
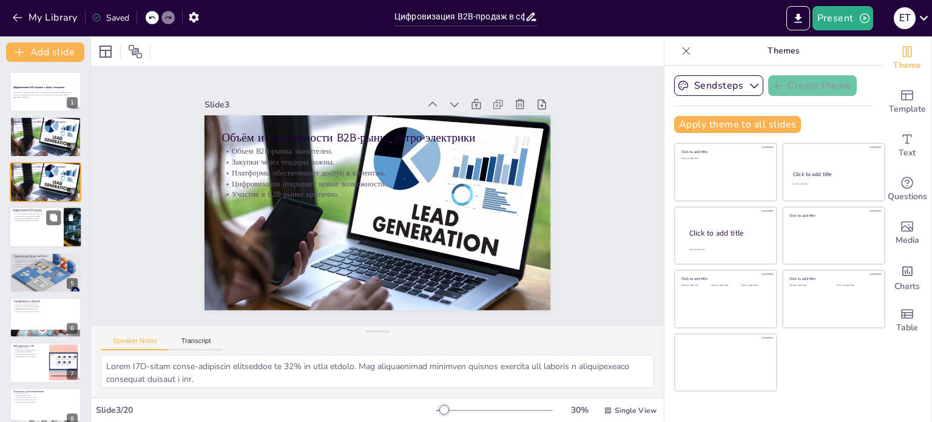
checkbox input "true"
type textarea "Цифровизация процессов позволяет улучшить качество обслуживания клиентов, что я…"
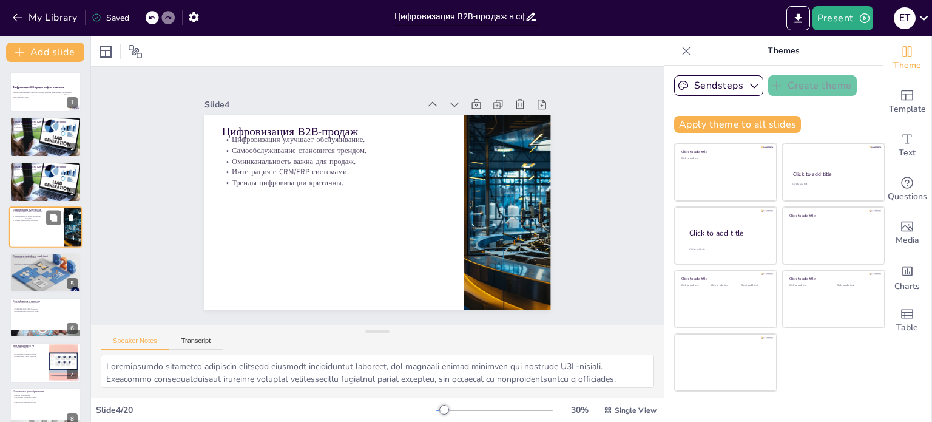
checkbox input "true"
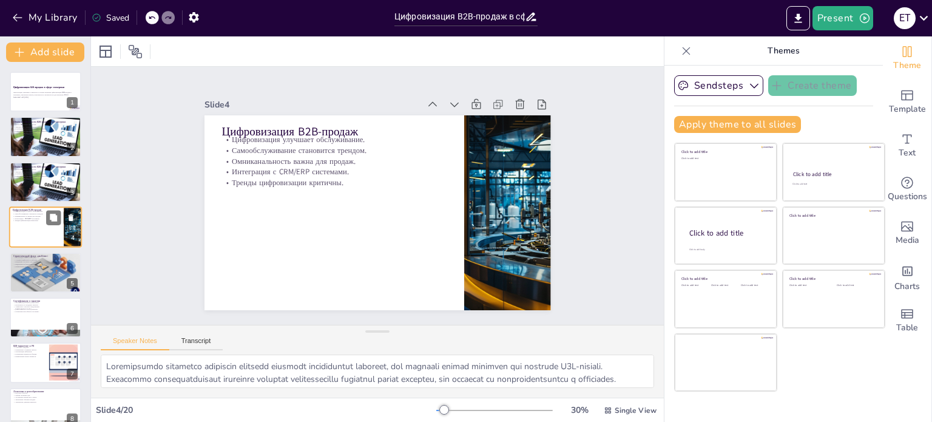
checkbox input "true"
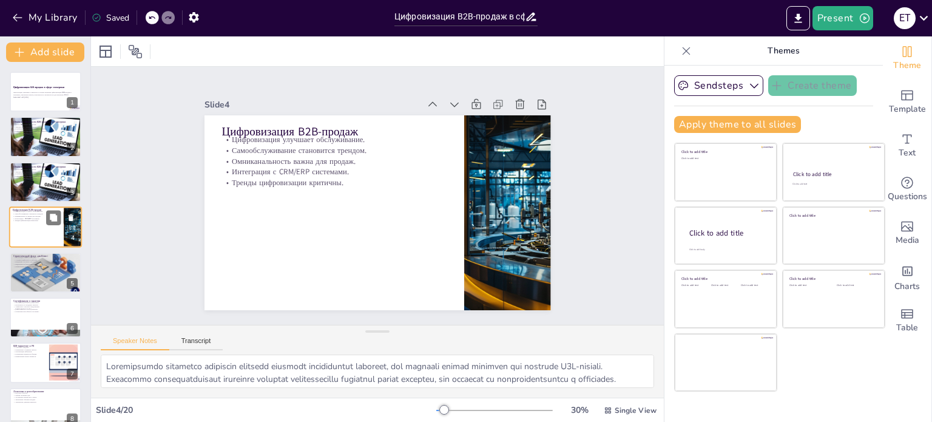
checkbox input "true"
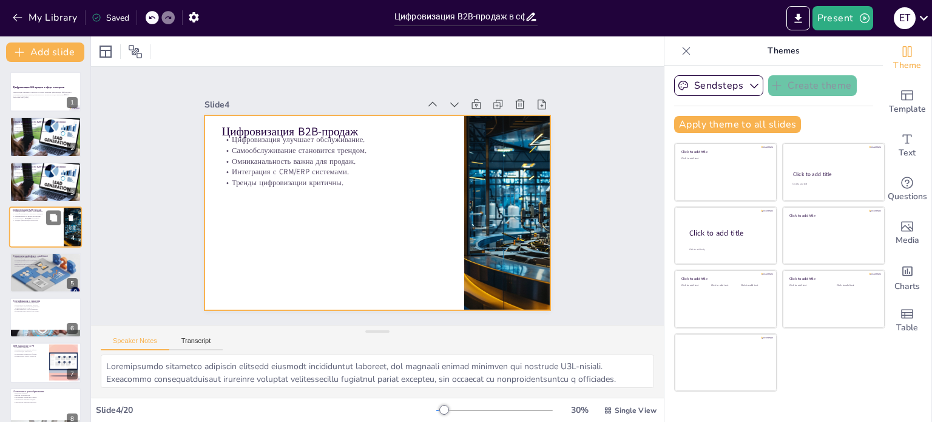
click at [22, 242] on div at bounding box center [45, 226] width 73 height 41
checkbox input "true"
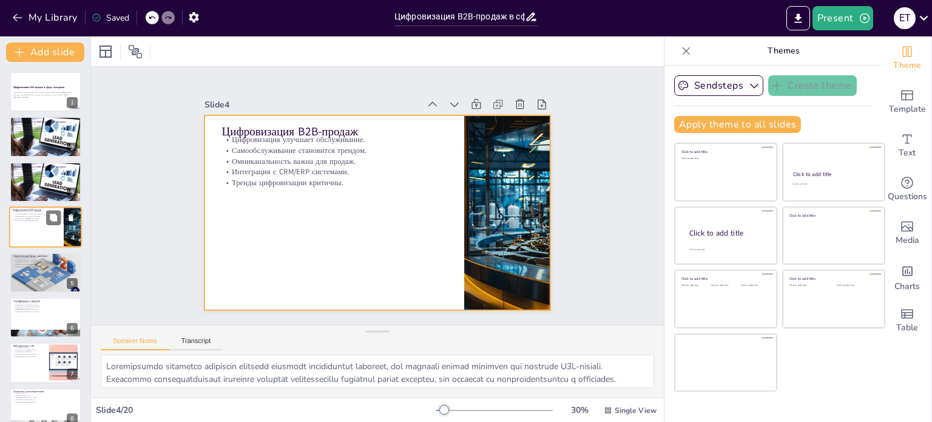
checkbox input "true"
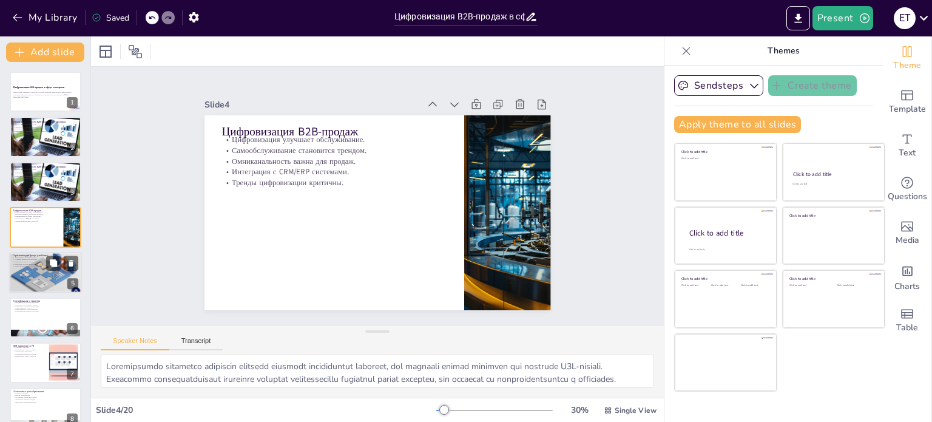
checkbox input "true"
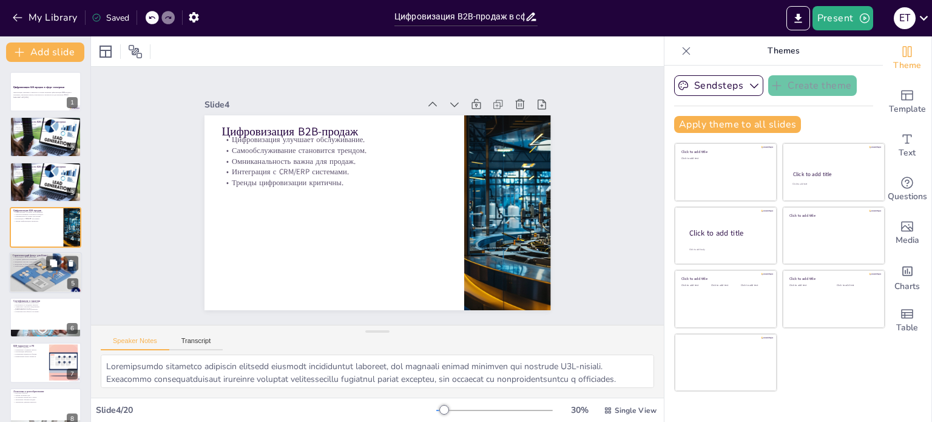
checkbox input "true"
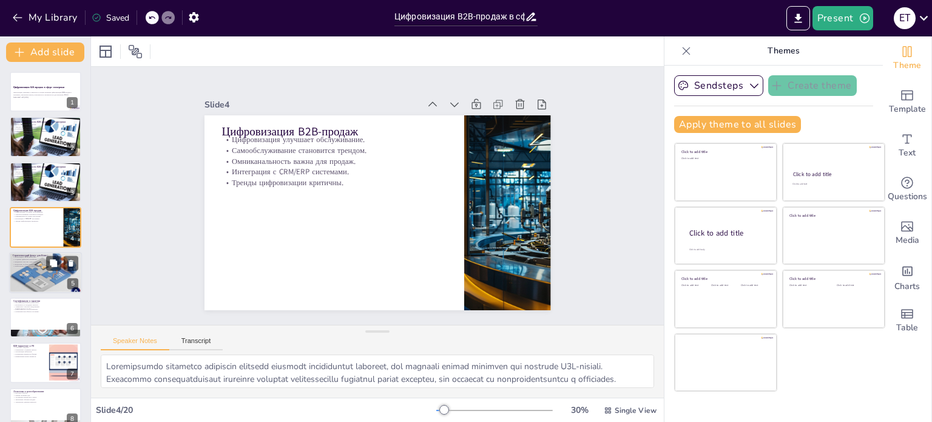
checkbox input "true"
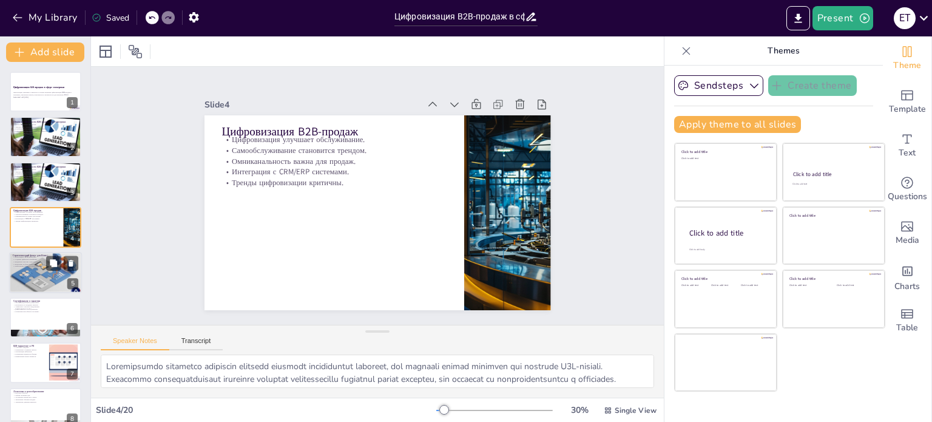
checkbox input "true"
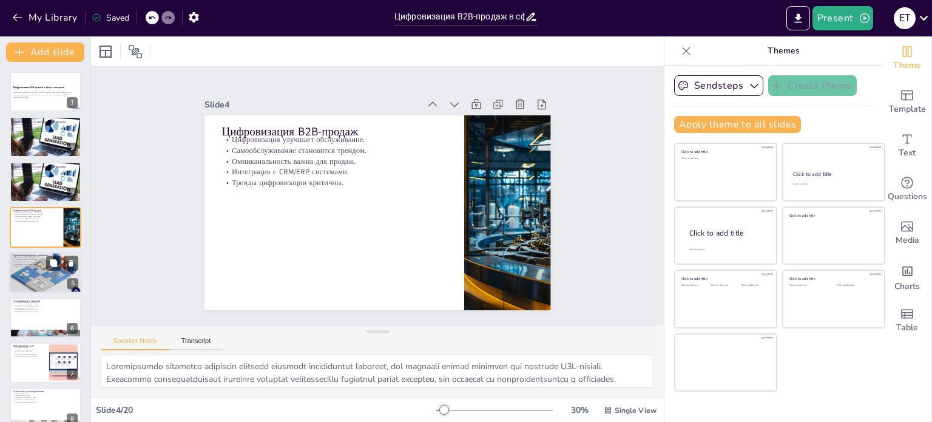
checkbox input "true"
click at [18, 272] on div at bounding box center [45, 272] width 73 height 49
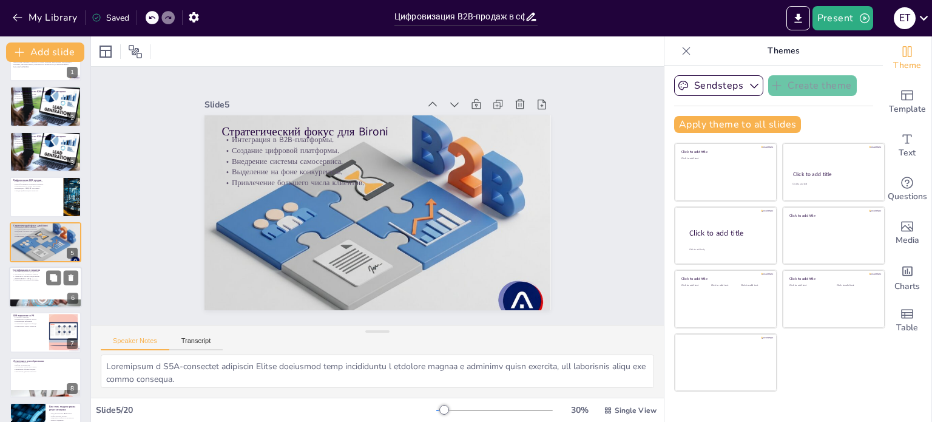
click at [32, 292] on div at bounding box center [45, 286] width 73 height 41
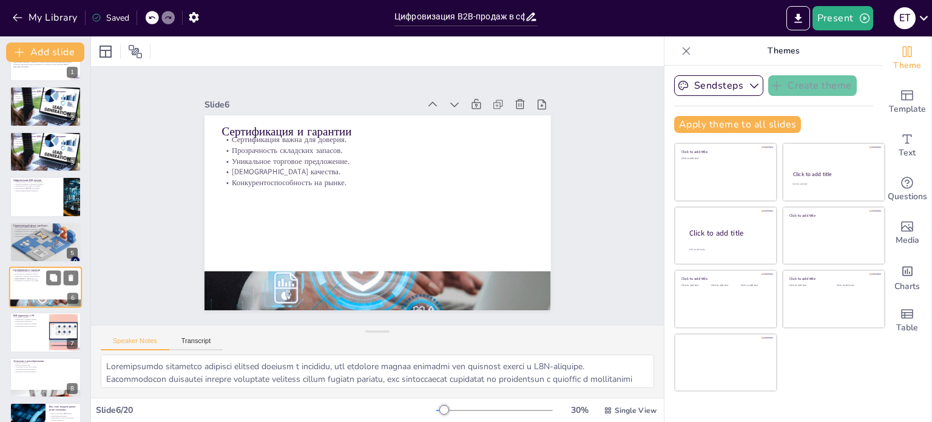
scroll to position [75, 0]
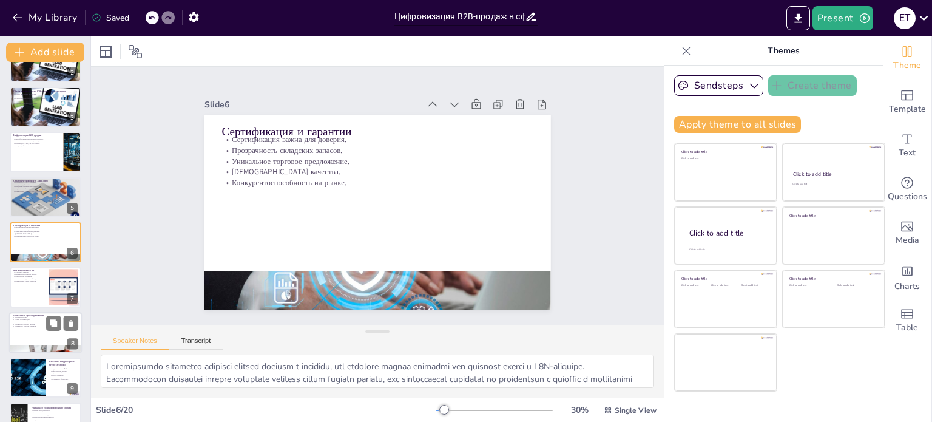
click at [25, 325] on p "Укрепление доверия клиентов." at bounding box center [46, 326] width 66 height 2
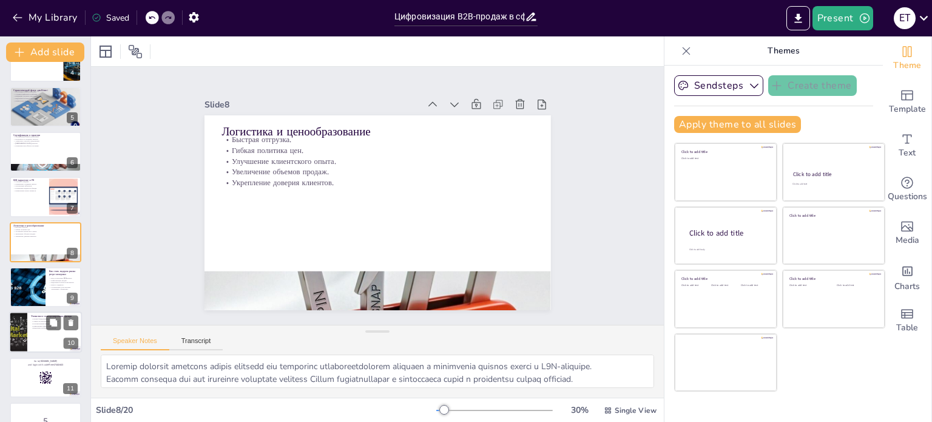
click at [26, 340] on div at bounding box center [18, 332] width 41 height 41
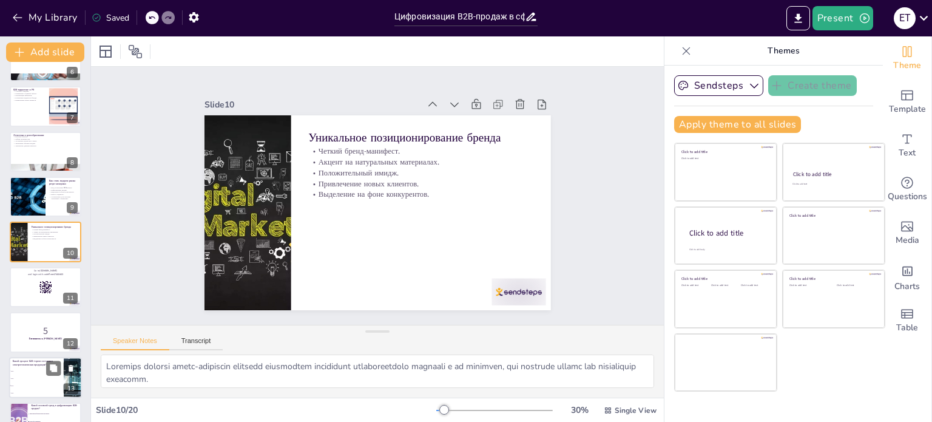
click at [29, 372] on li "20%" at bounding box center [36, 370] width 55 height 7
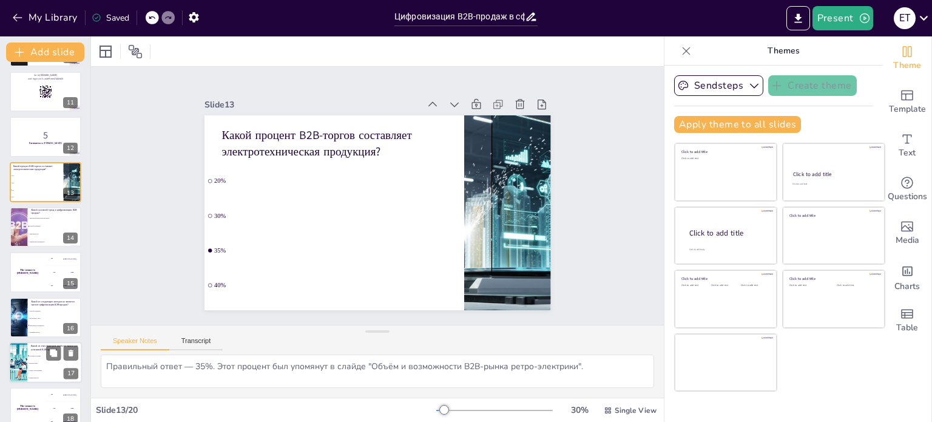
click at [32, 370] on span "Плохое обслуживание" at bounding box center [55, 370] width 52 height 2
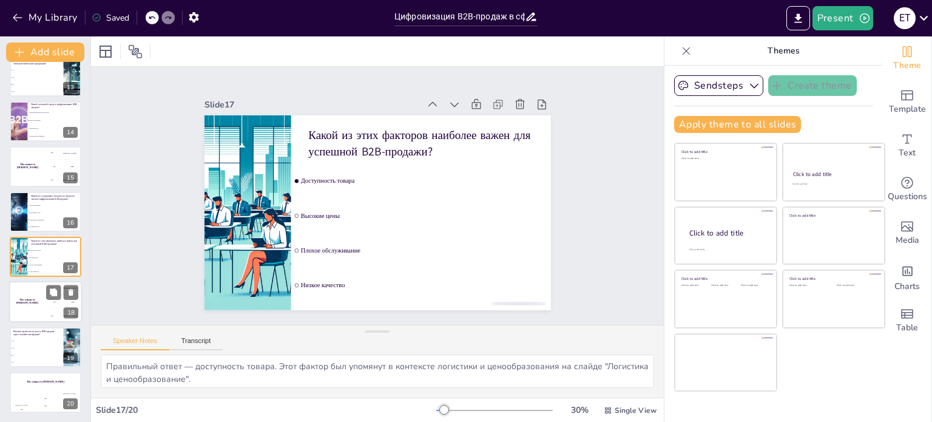
click at [21, 316] on div "The winner is Niels 🏆" at bounding box center [27, 301] width 36 height 41
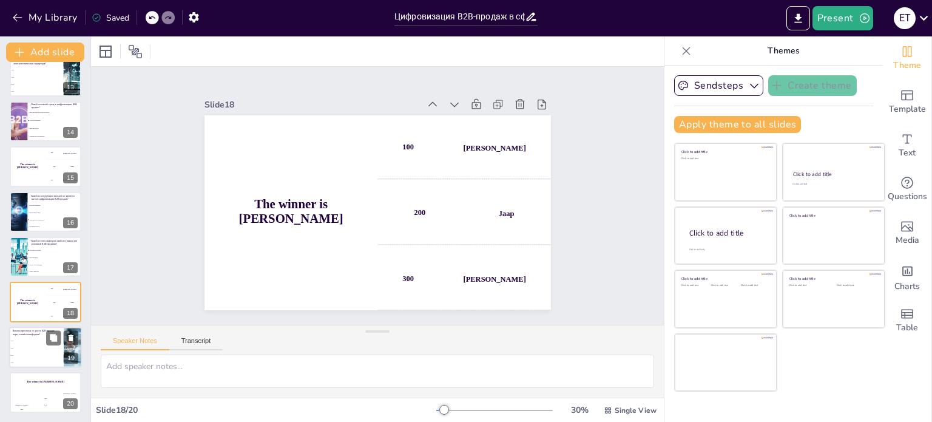
click at [18, 365] on ul "10% 20% 27% 30%" at bounding box center [36, 351] width 55 height 29
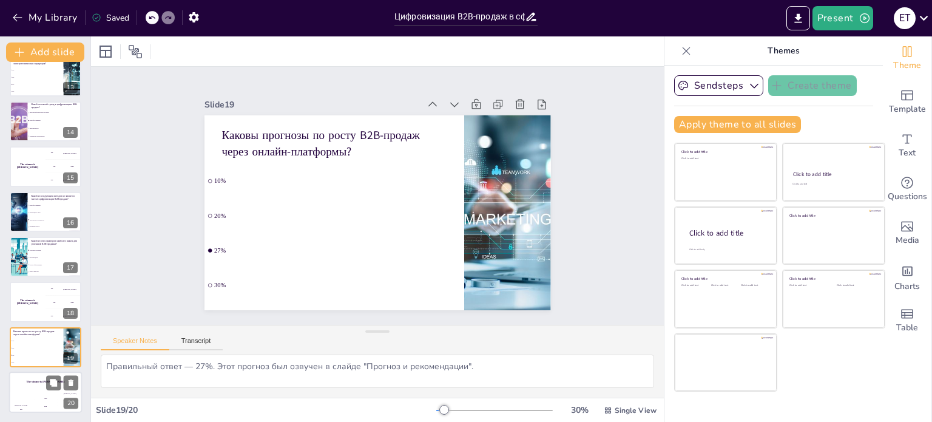
click at [29, 386] on div "The winner is Niels 🏆" at bounding box center [45, 381] width 73 height 21
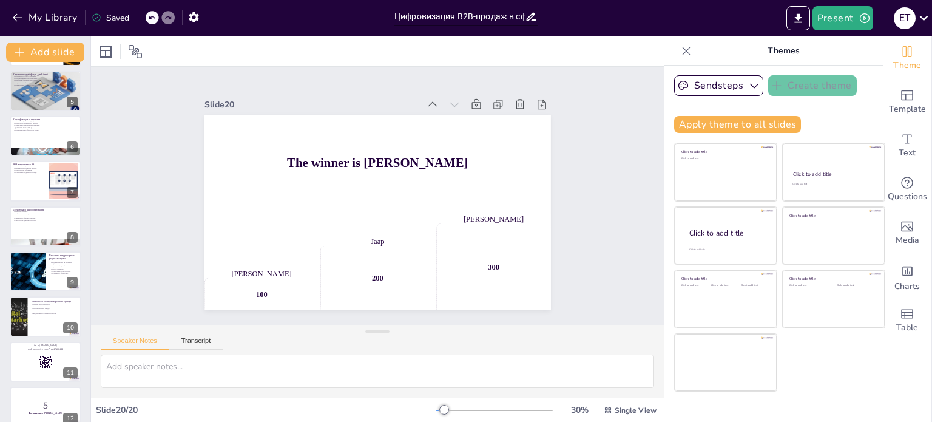
scroll to position [0, 0]
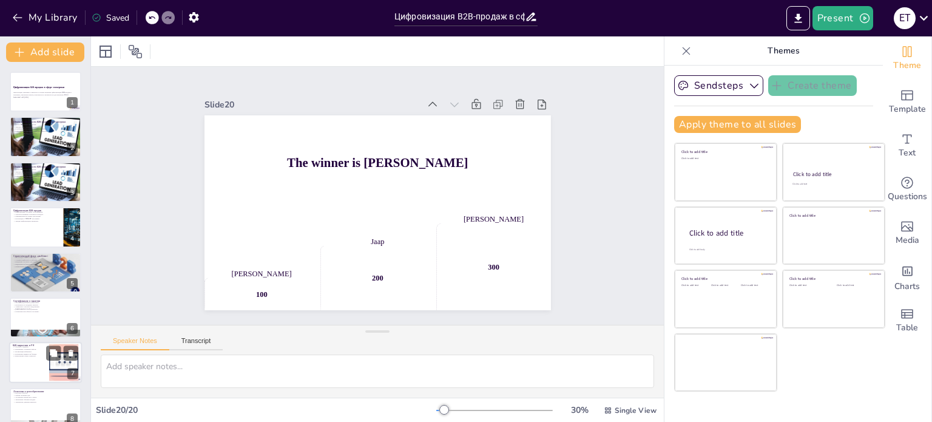
click at [30, 360] on div at bounding box center [45, 362] width 73 height 41
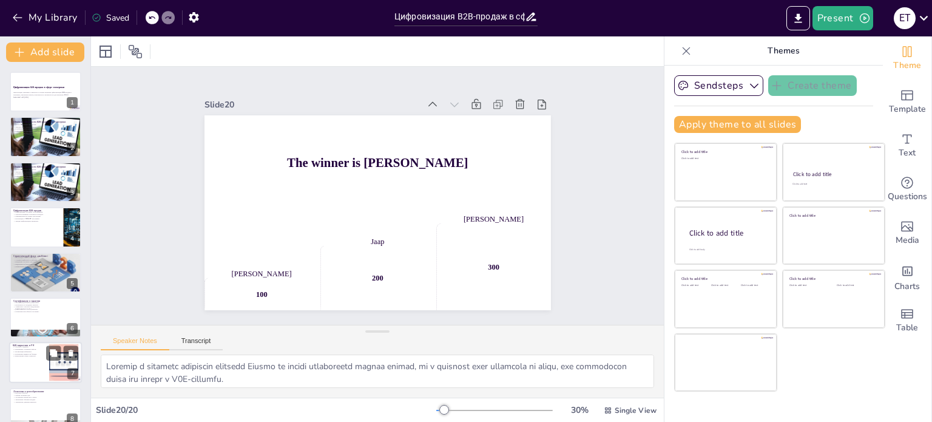
scroll to position [121, 0]
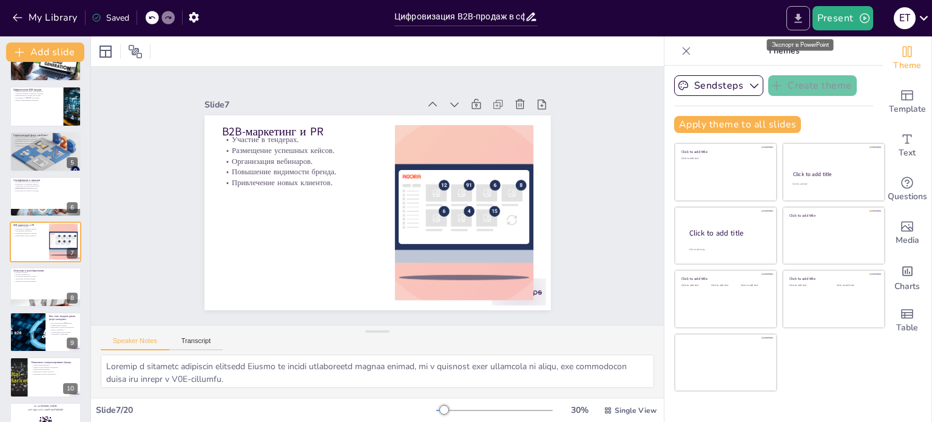
click at [801, 16] on icon "Export to PowerPoint" at bounding box center [797, 17] width 7 height 9
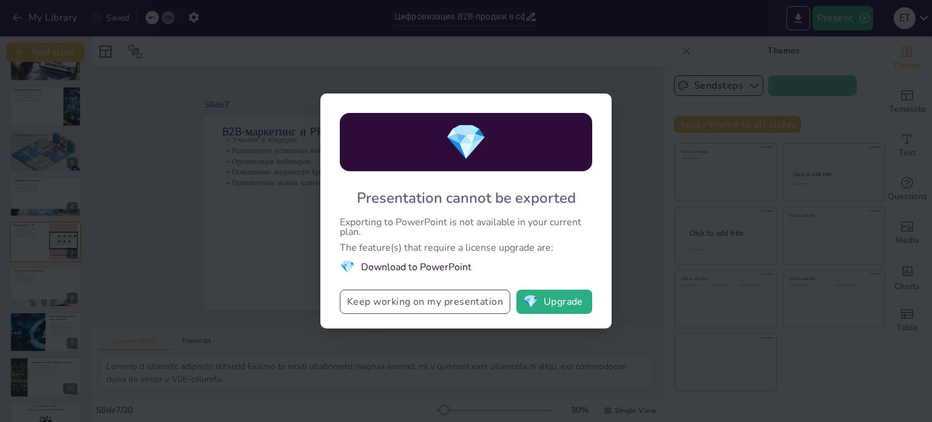
click at [441, 304] on button "Keep working on my presentation" at bounding box center [425, 301] width 170 height 24
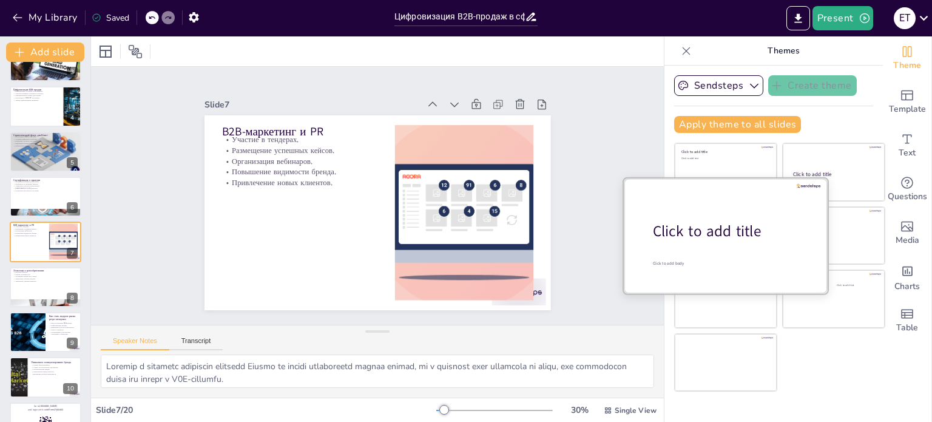
click at [690, 231] on div "Click to add title" at bounding box center [730, 231] width 155 height 21
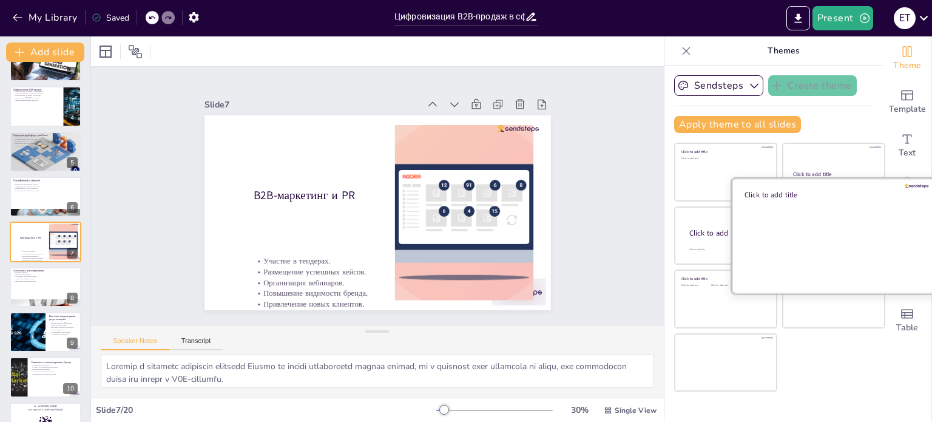
click at [837, 231] on div at bounding box center [834, 235] width 204 height 115
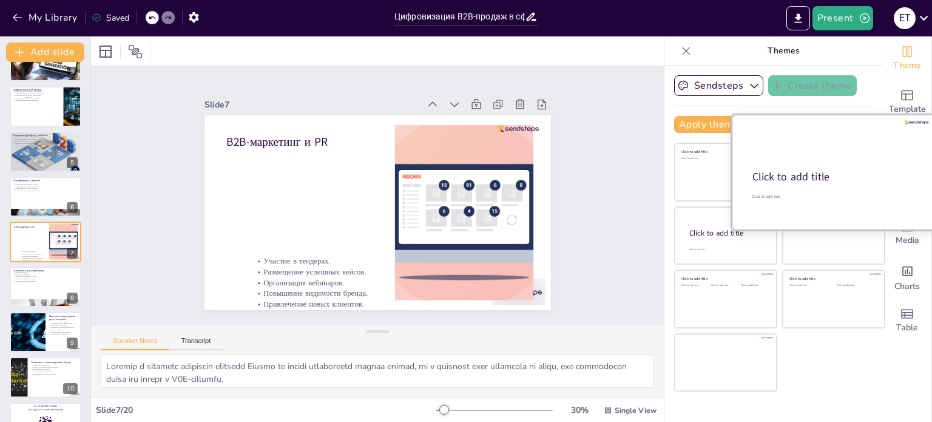
click at [834, 164] on div at bounding box center [834, 172] width 204 height 115
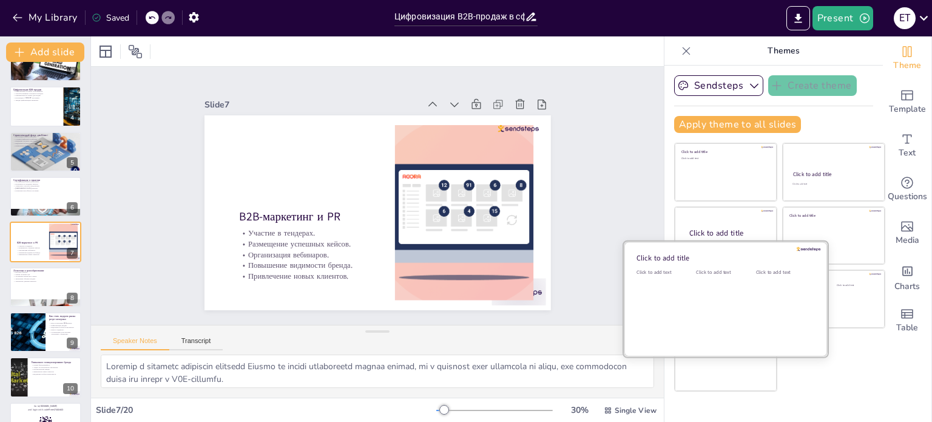
click at [718, 305] on div "Click to add text" at bounding box center [723, 306] width 55 height 75
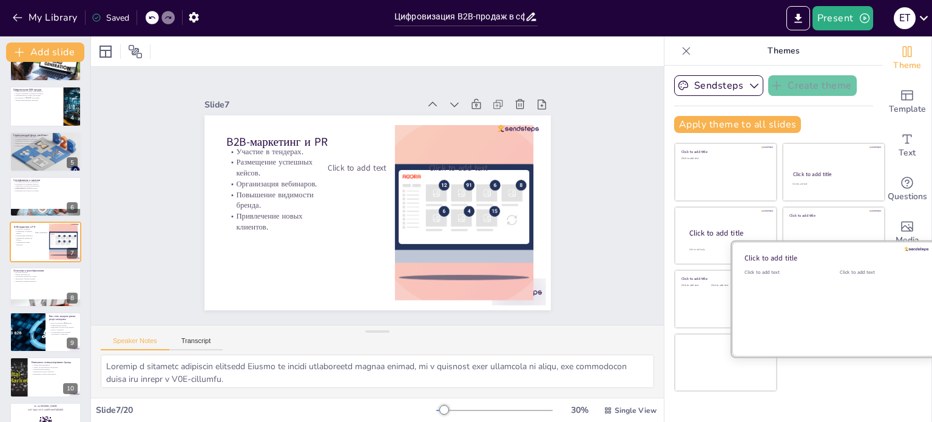
click at [840, 291] on div "Click to add text" at bounding box center [878, 306] width 77 height 75
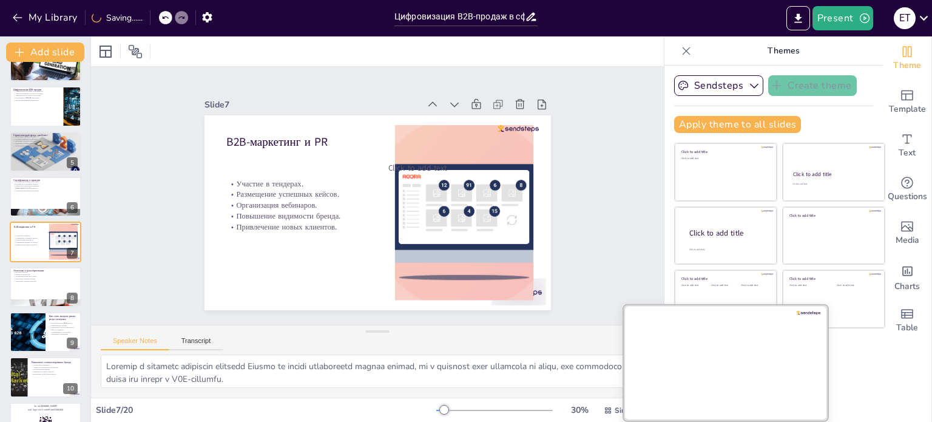
click at [713, 366] on div at bounding box center [726, 362] width 204 height 115
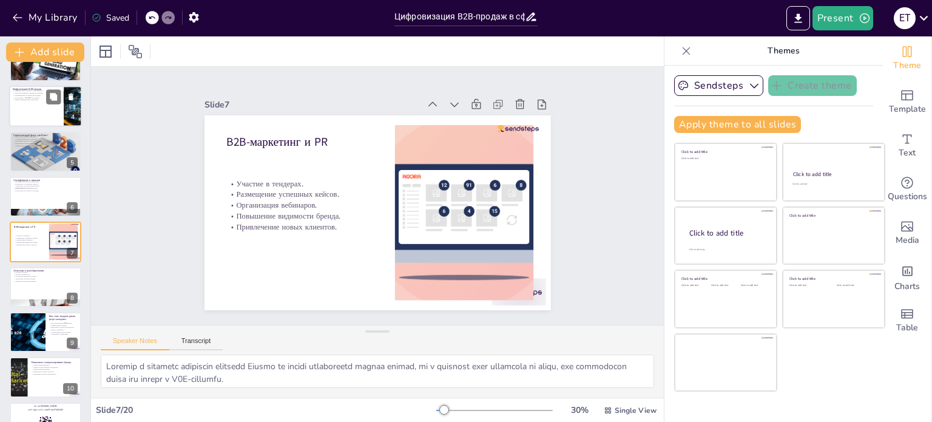
scroll to position [0, 0]
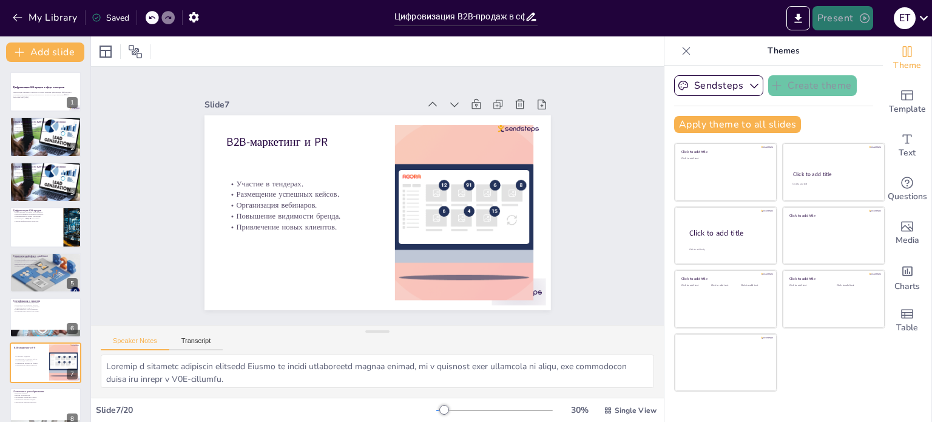
click at [833, 16] on button "Present" at bounding box center [842, 18] width 61 height 24
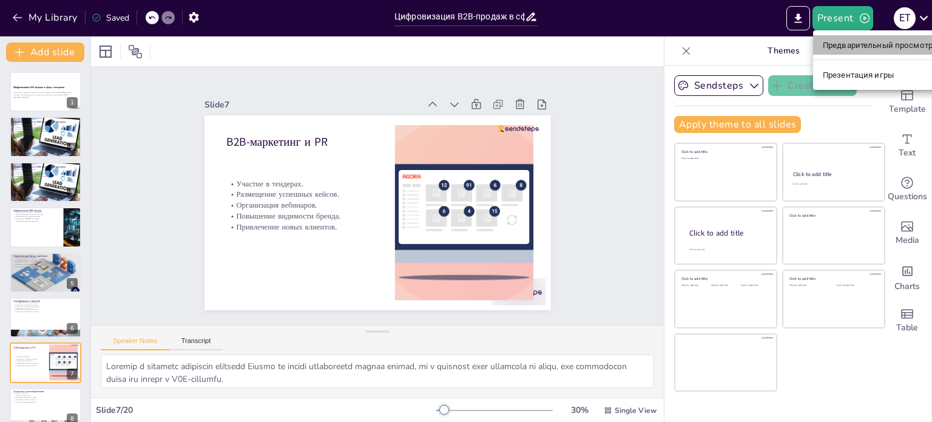
click at [883, 41] on font "Предварительный просмотр презентации" at bounding box center [904, 45] width 162 height 9
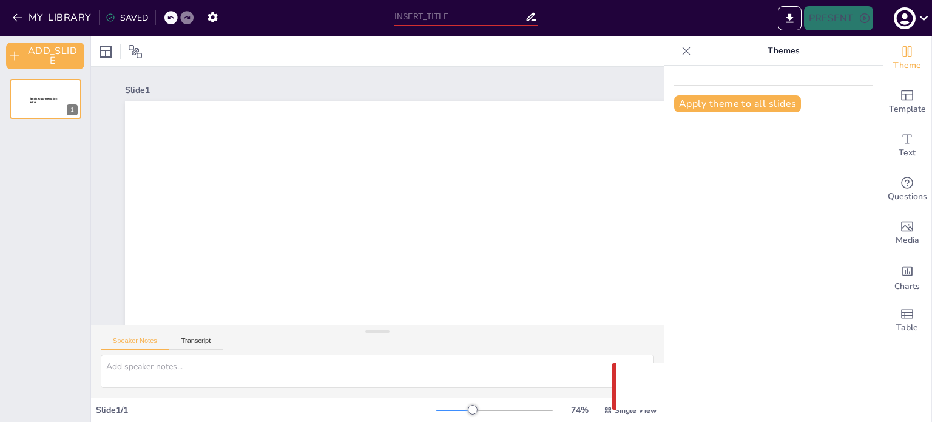
type input "Цифровизация B2B-продаж в сфере электрики: стратегии и лучшие практики"
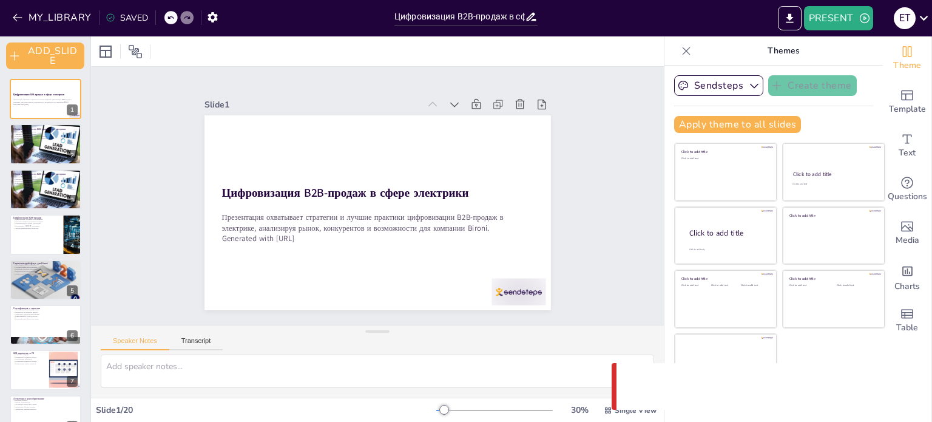
checkbox input "true"
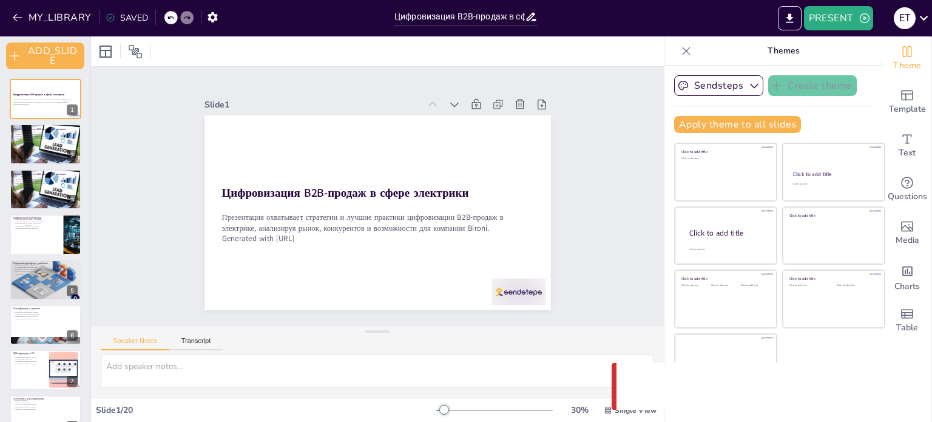
checkbox input "true"
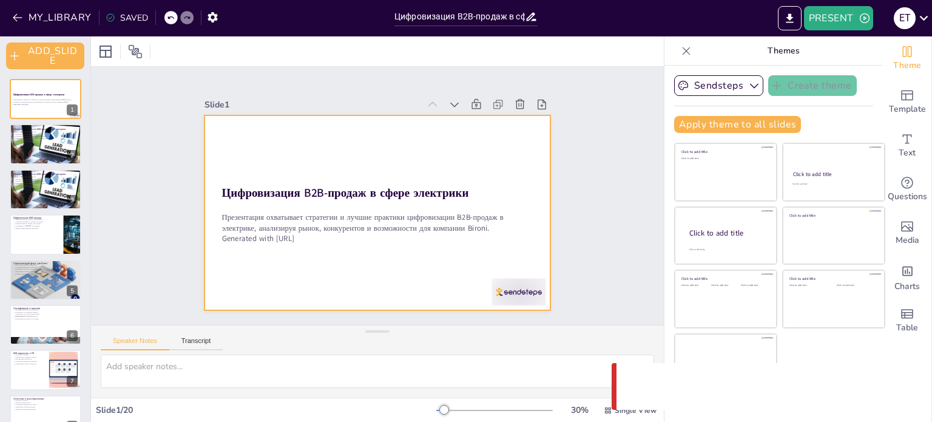
checkbox input "true"
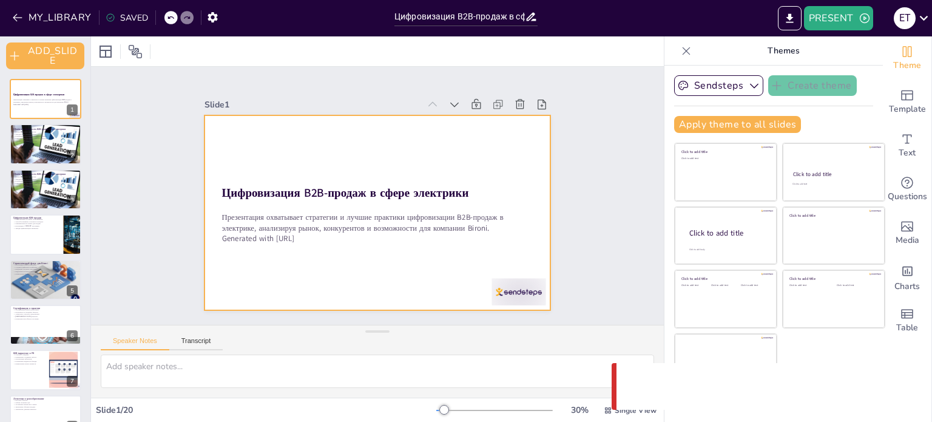
checkbox input "true"
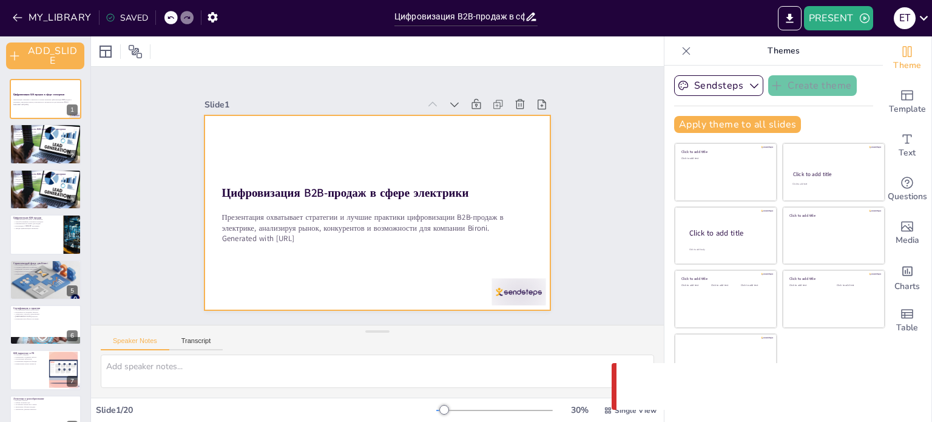
checkbox input "true"
